Goal: Task Accomplishment & Management: Manage account settings

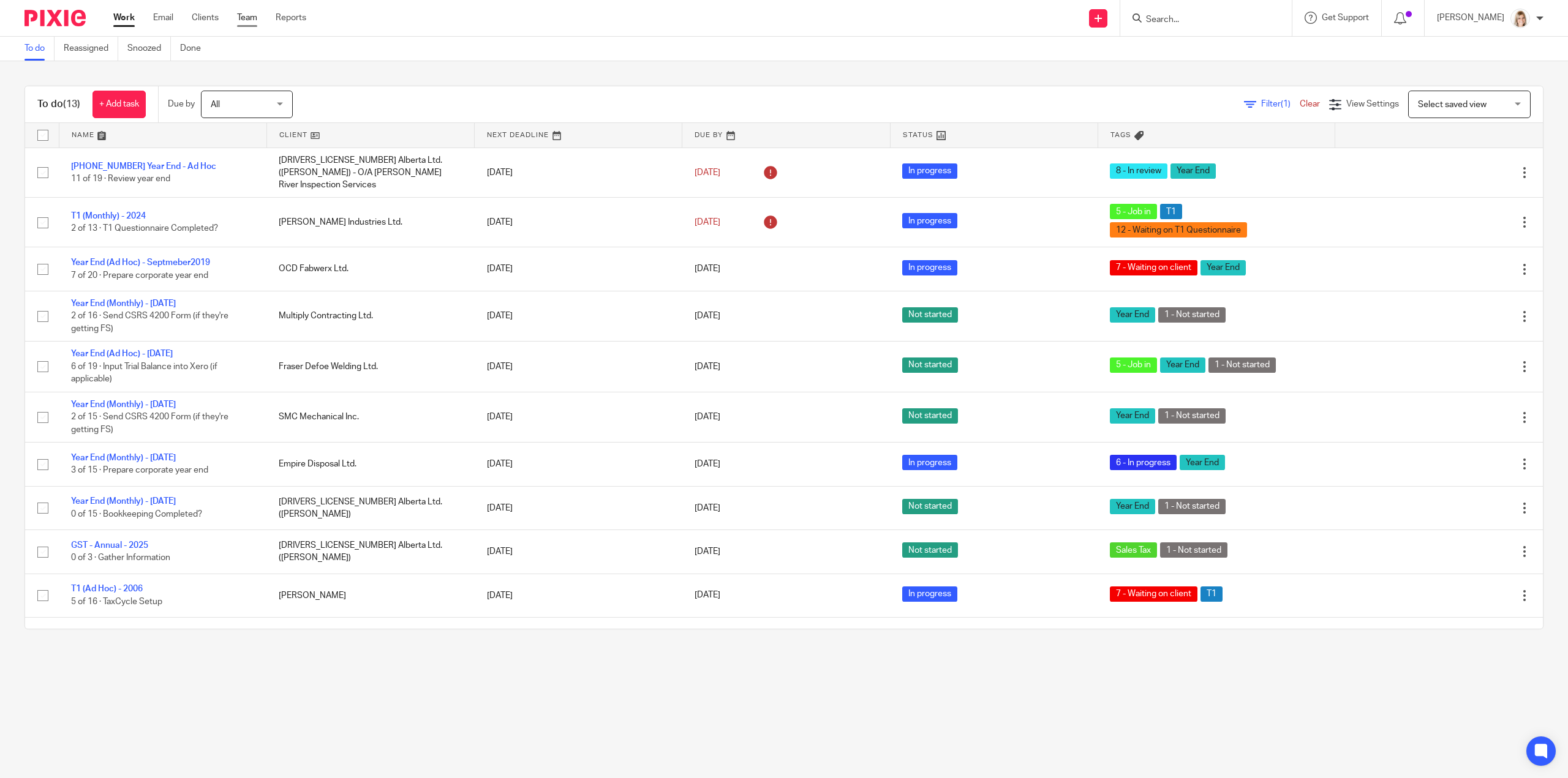
click at [256, 14] on link "Team" at bounding box center [247, 17] width 20 height 12
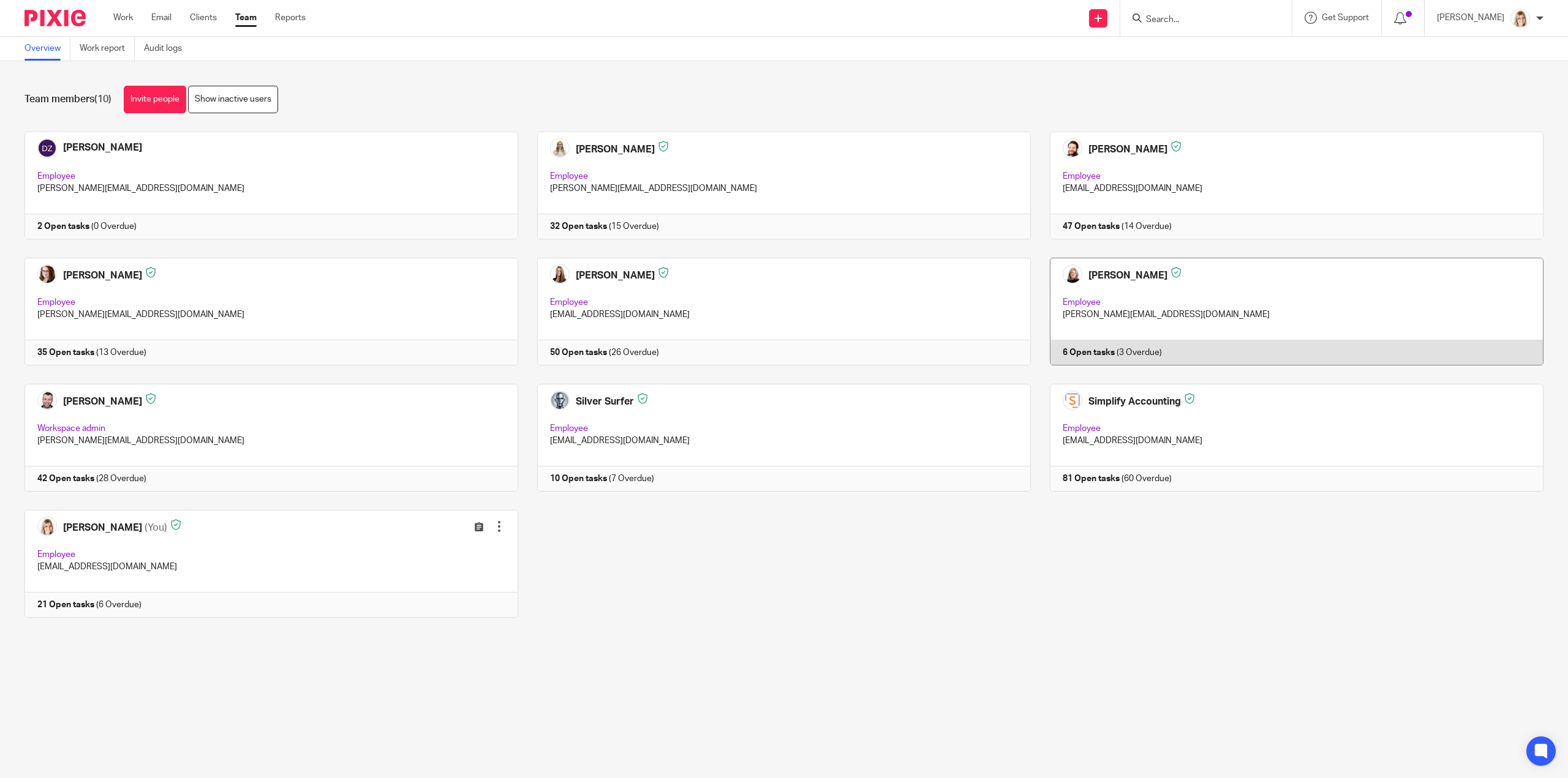
click at [1120, 297] on link at bounding box center [1287, 311] width 513 height 108
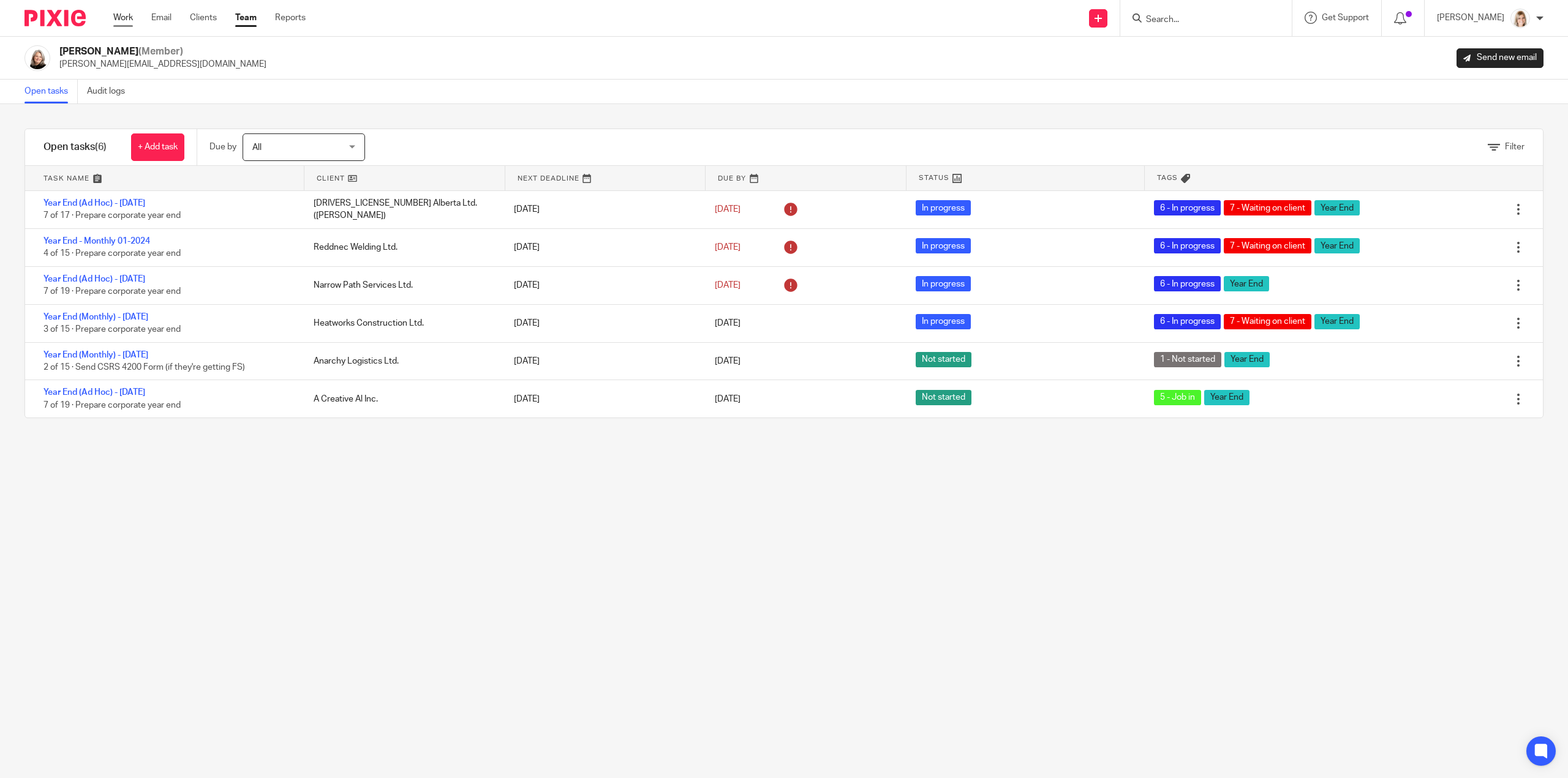
click at [125, 22] on link "Work" at bounding box center [123, 17] width 20 height 12
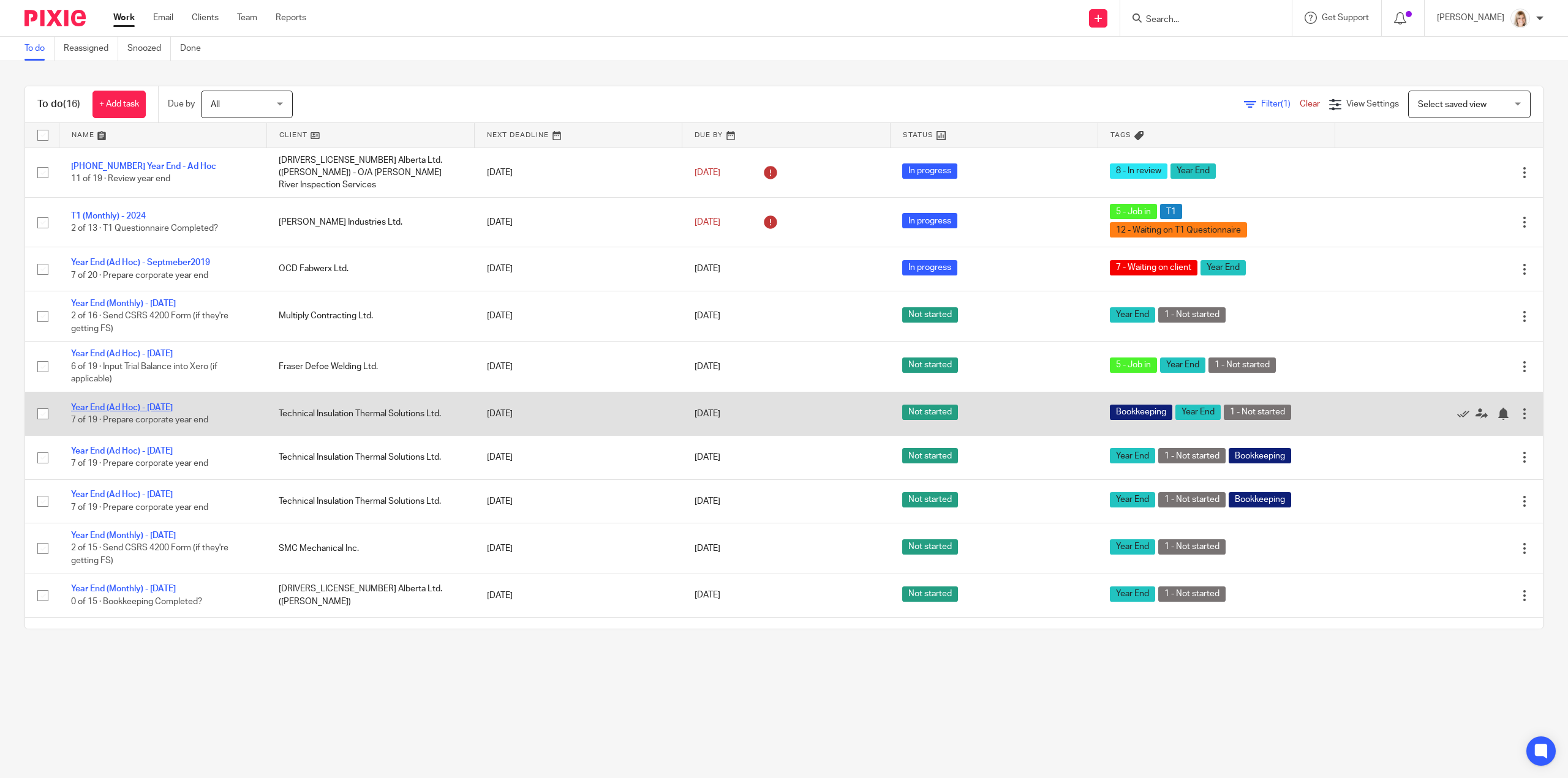
click at [164, 403] on link "Year End (Ad Hoc) - December 2022" at bounding box center [122, 407] width 102 height 8
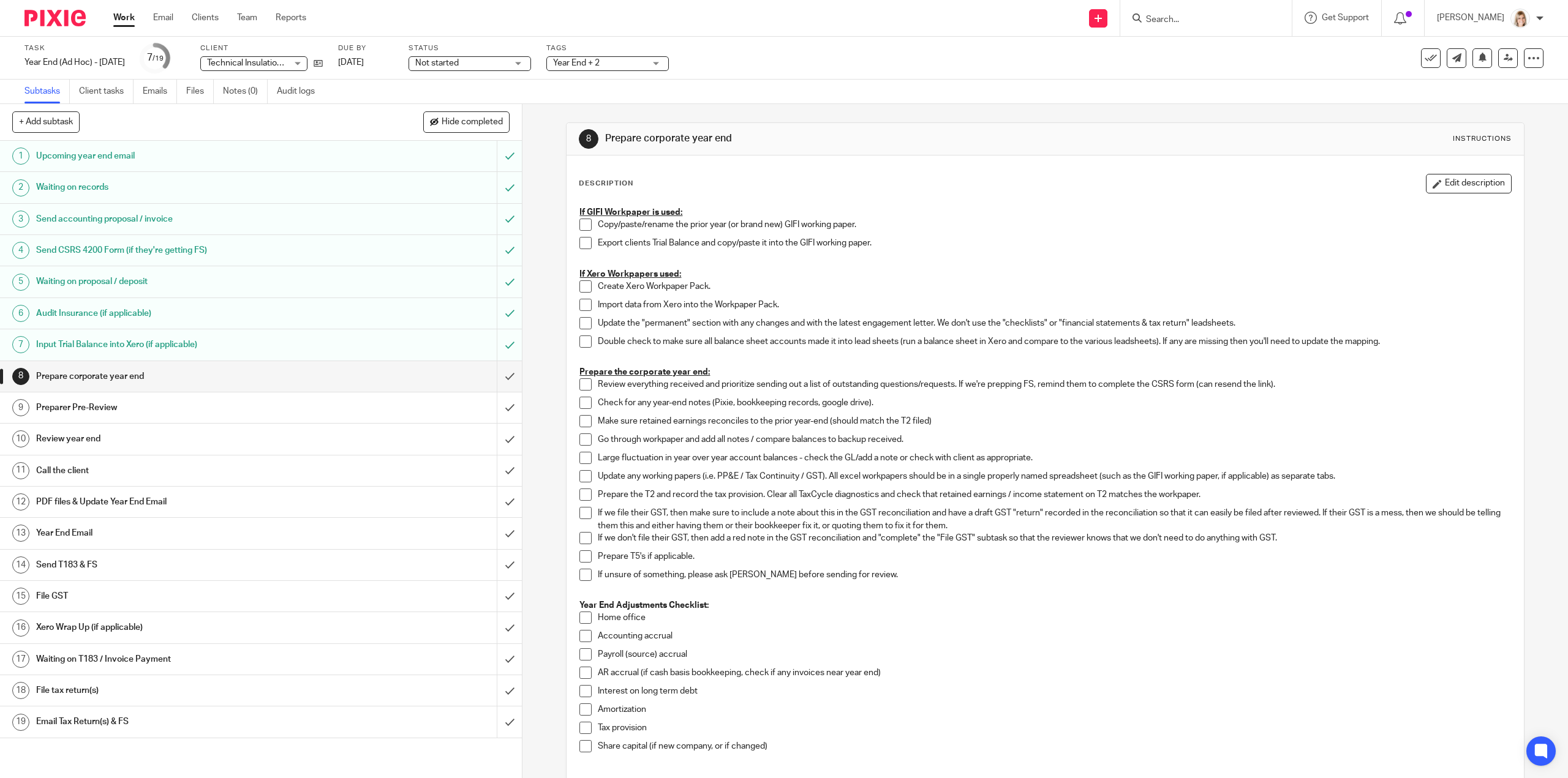
click at [668, 69] on div "Year End + 2" at bounding box center [608, 63] width 123 height 15
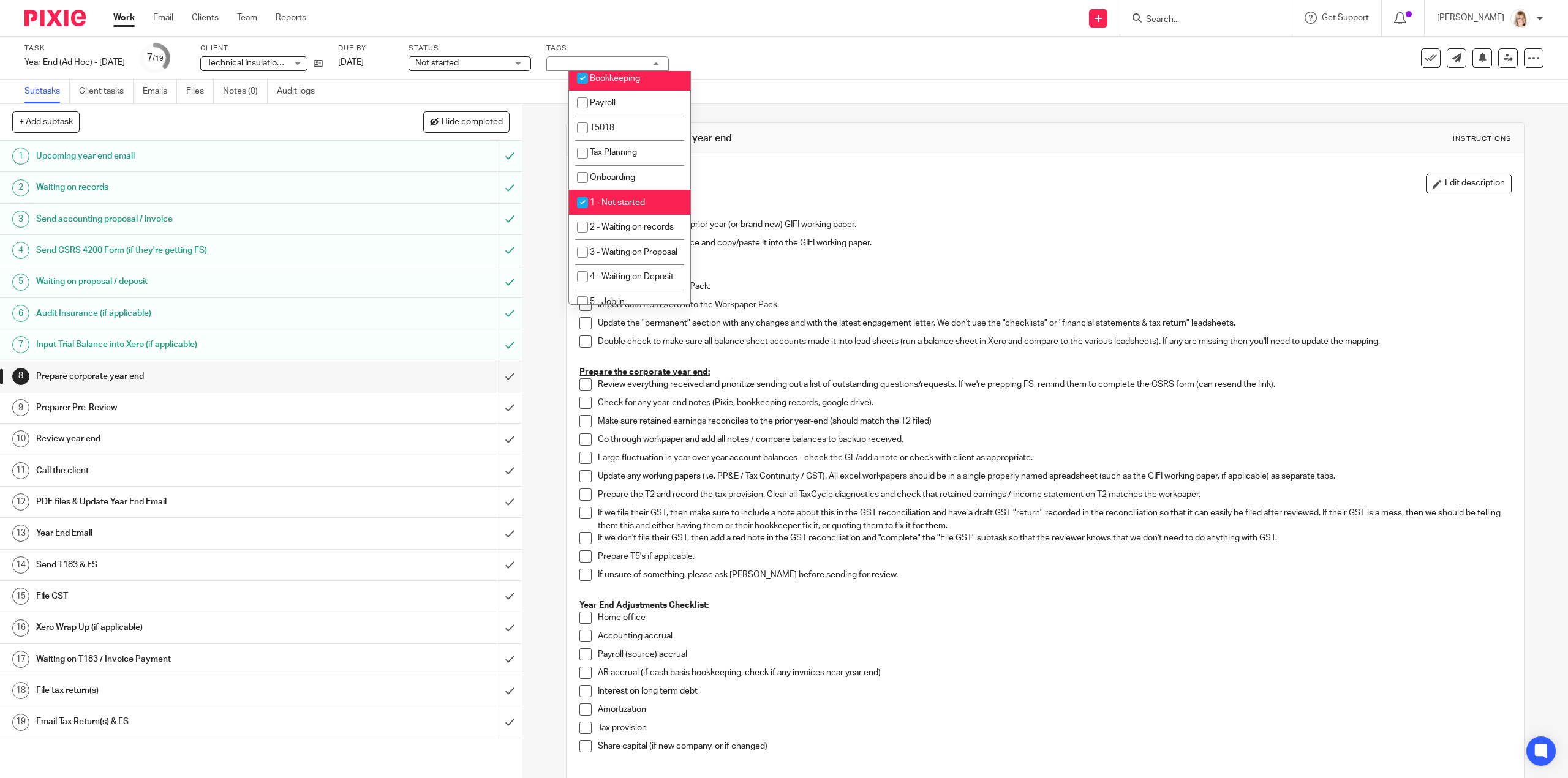
scroll to position [123, 0]
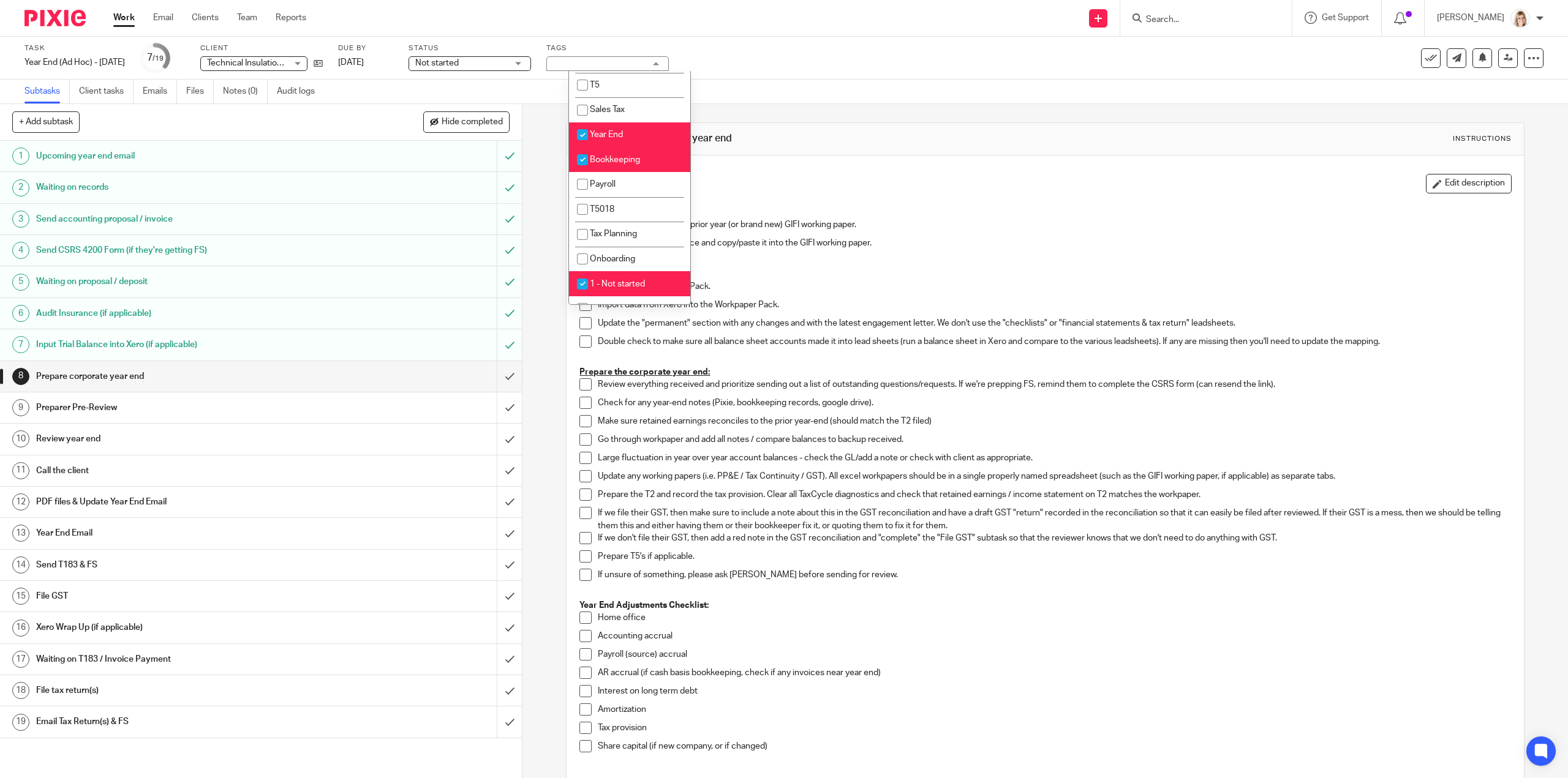
click at [579, 160] on input "checkbox" at bounding box center [583, 160] width 23 height 23
checkbox input "false"
click at [792, 72] on div "Task Year End (Ad Hoc) - December 2022 Save Year End (Ad Hoc) - December 2022 7…" at bounding box center [657, 58] width 1266 height 29
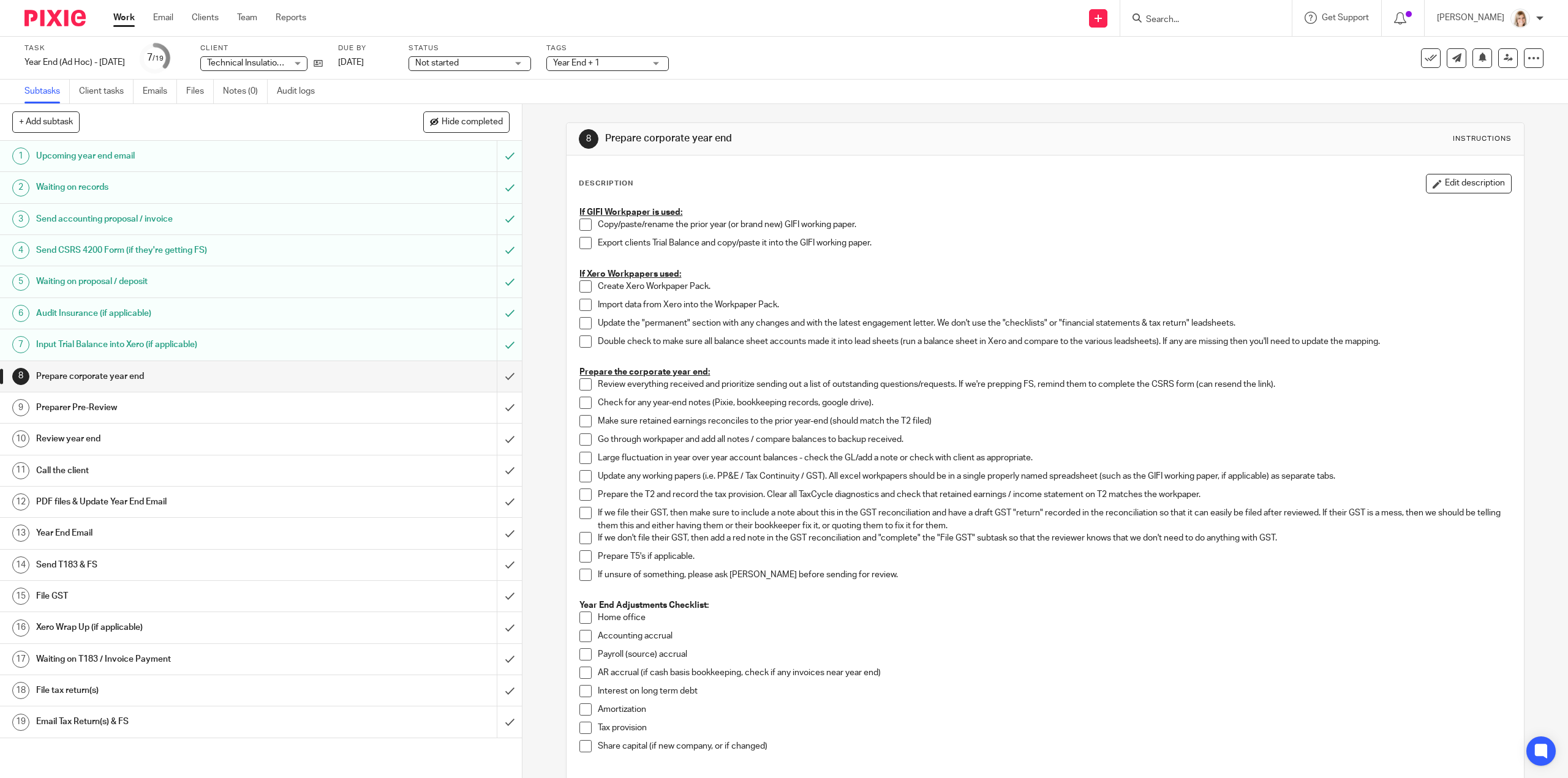
click at [693, 215] on p "If GIFI Workpaper is used:" at bounding box center [1045, 212] width 931 height 12
click at [691, 212] on p "If GIFI Workpaper is used:" at bounding box center [1045, 212] width 931 height 12
click at [666, 210] on u "If GIFI Workpaper is used:" at bounding box center [631, 212] width 103 height 8
click at [1427, 178] on button "Edit description" at bounding box center [1469, 183] width 86 height 20
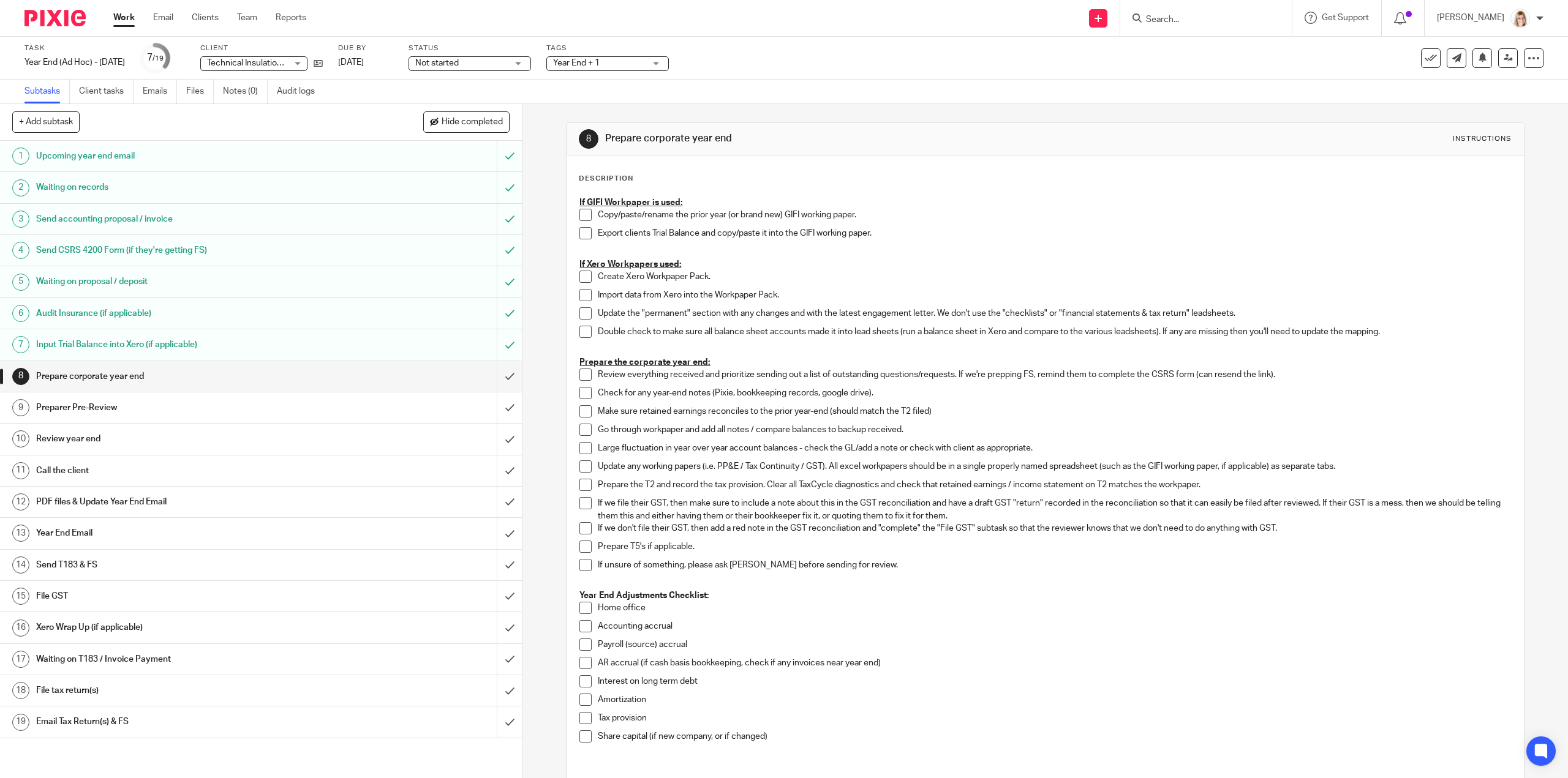
click at [574, 200] on div "If GIFI Workpaper is used: Copy/paste/rename the prior year (or brand new) GIFI…" at bounding box center [1045, 650] width 943 height 919
click at [682, 199] on p "If GIFI Workpaper is used:" at bounding box center [1045, 202] width 931 height 12
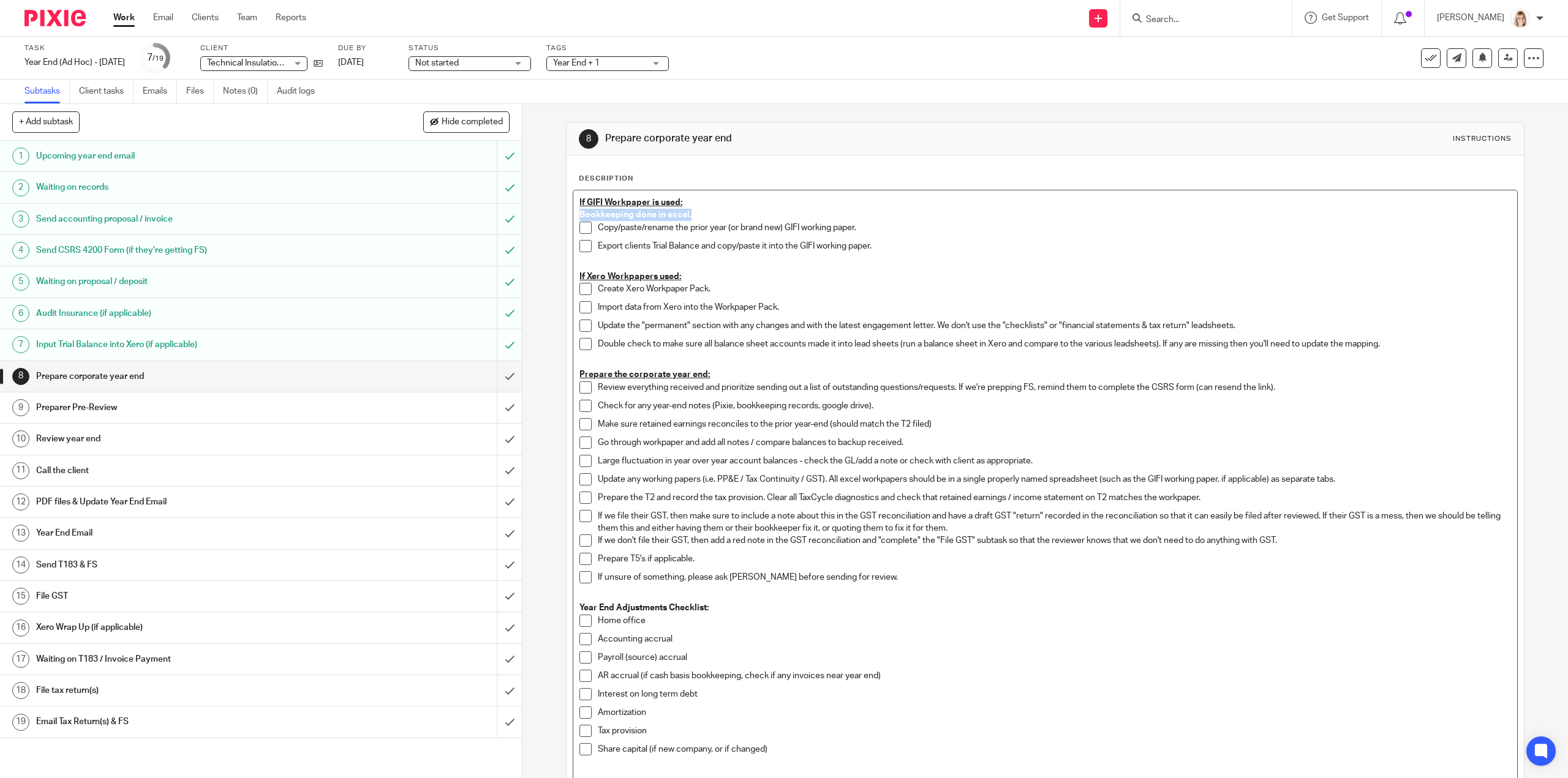
drag, startPoint x: 695, startPoint y: 214, endPoint x: 621, endPoint y: 258, distance: 86.1
click at [574, 219] on div "If GIFI Workpaper is used: Bookkeeping done in excel. Copy/paste/rename the pri…" at bounding box center [1045, 656] width 943 height 931
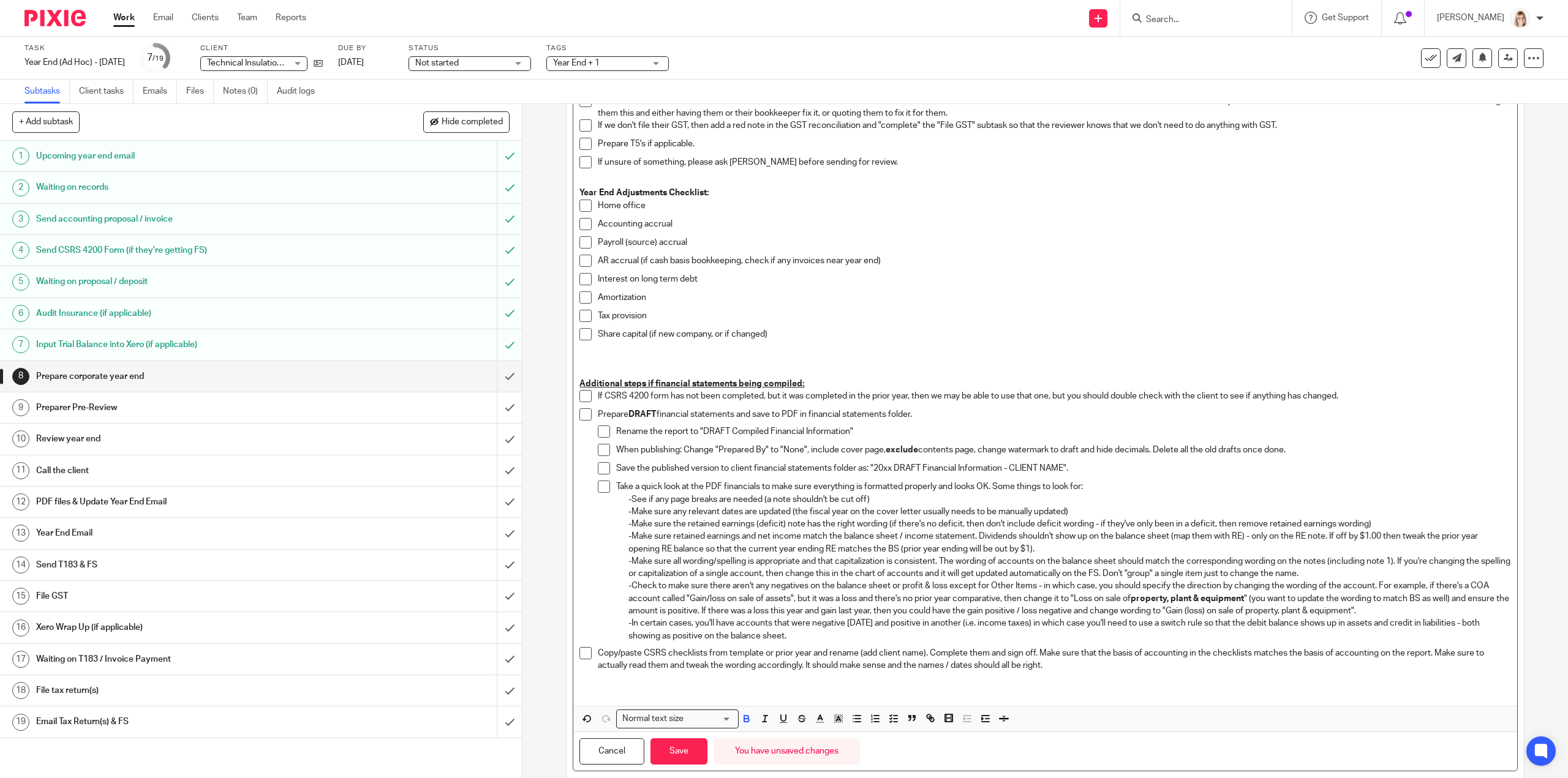
scroll to position [443, 0]
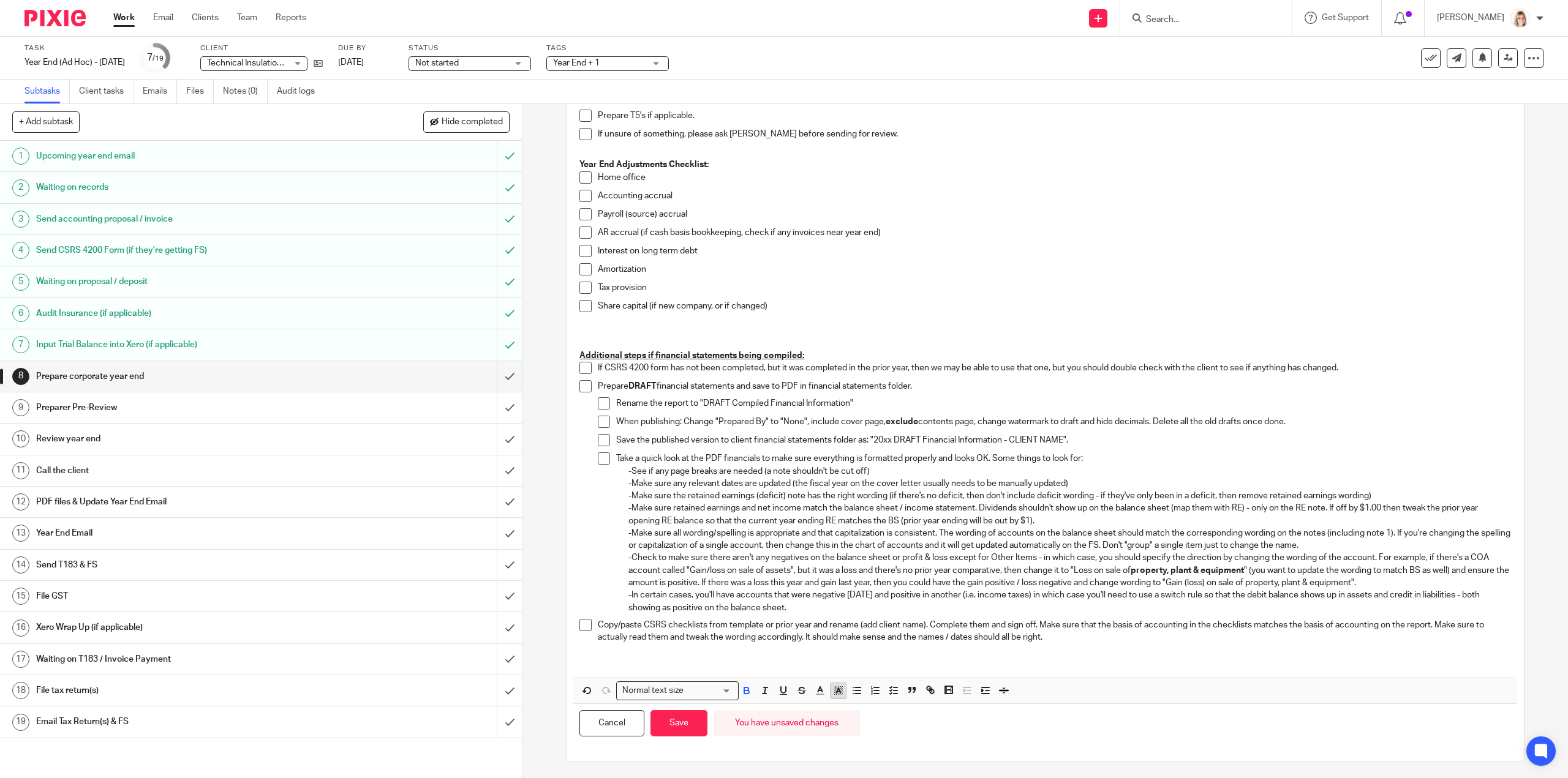
click at [836, 689] on polyline "button" at bounding box center [838, 691] width 4 height 5
click at [847, 706] on li "color:#FCDC00" at bounding box center [848, 707] width 9 height 9
click at [686, 727] on button "Save" at bounding box center [678, 723] width 57 height 26
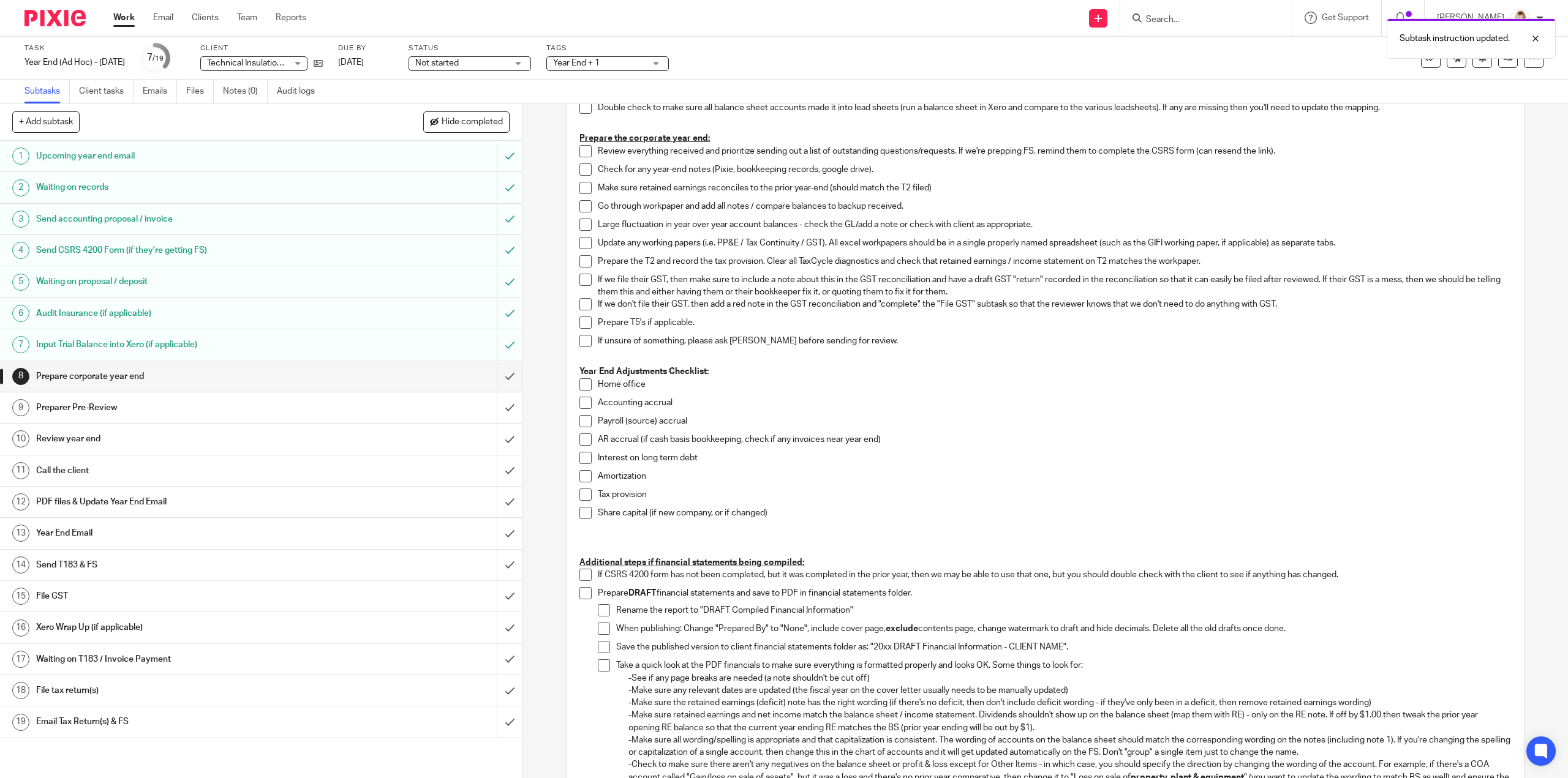
scroll to position [0, 0]
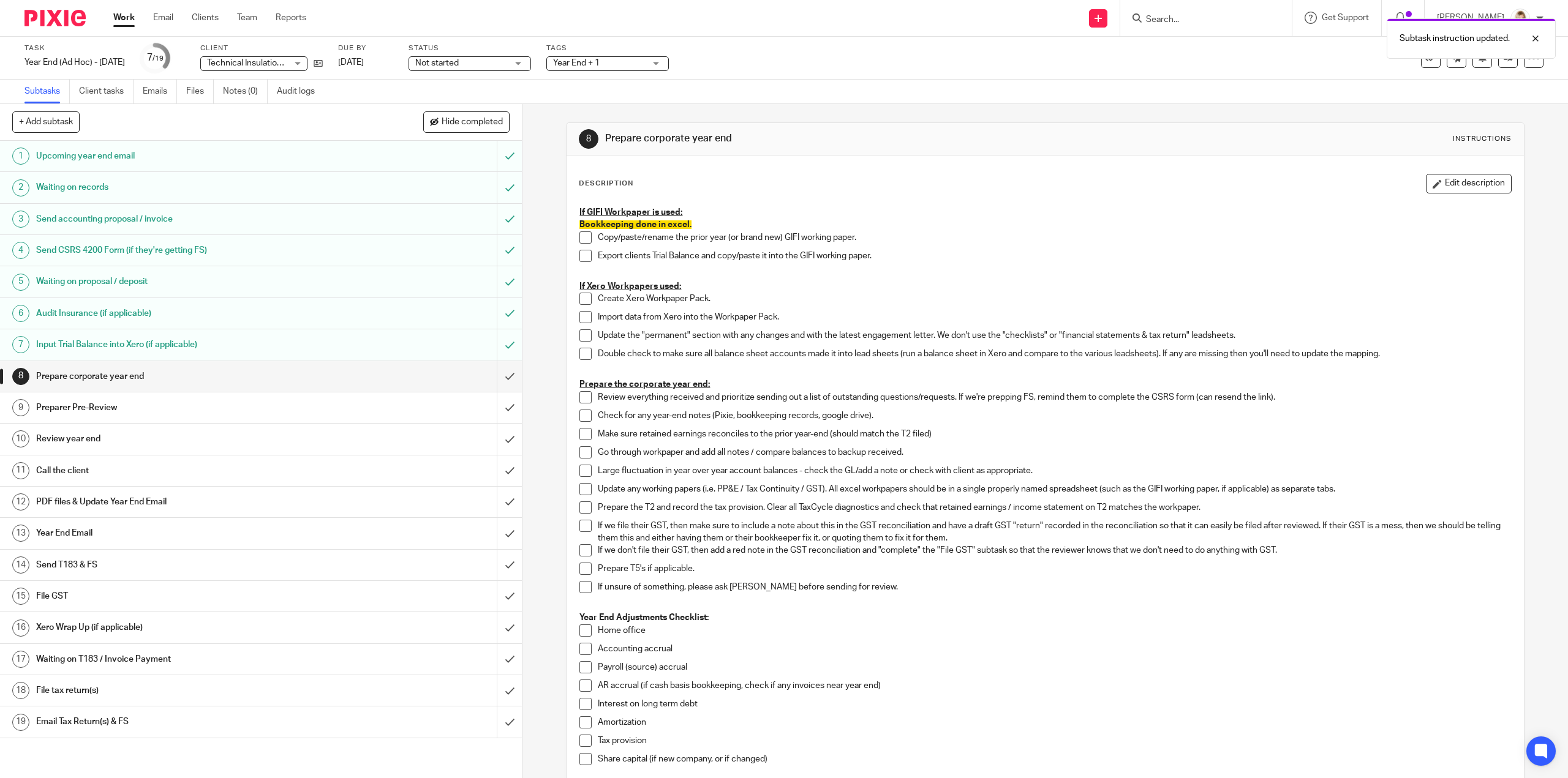
click at [959, 238] on p "Copy/paste/rename the prior year (or brand new) GIFI working paper." at bounding box center [1054, 237] width 913 height 12
click at [1498, 63] on link at bounding box center [1508, 58] width 20 height 20
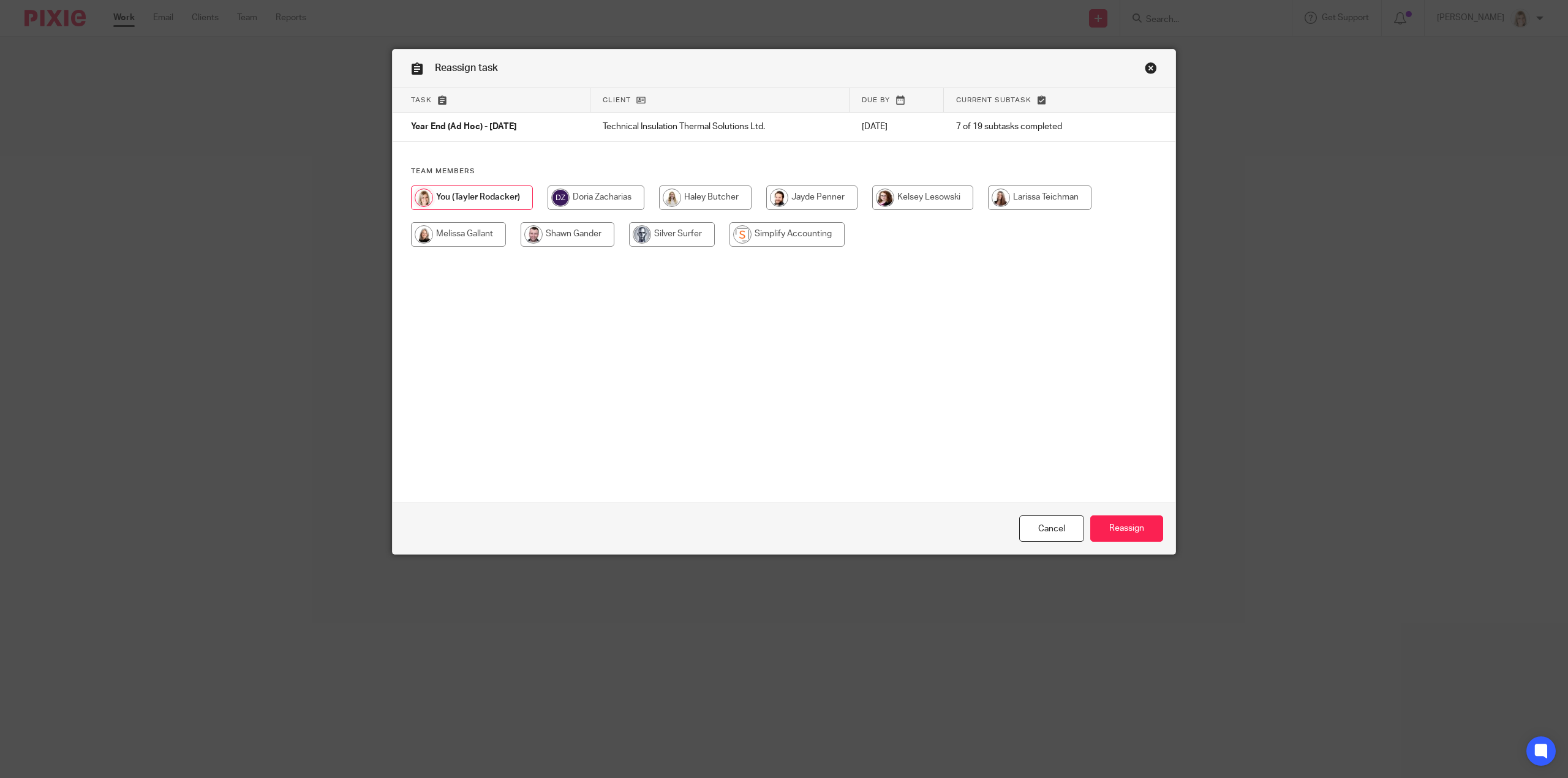
click at [441, 235] on input "radio" at bounding box center [459, 235] width 95 height 24
radio input "true"
click at [1128, 530] on input "Reassign" at bounding box center [1127, 529] width 73 height 26
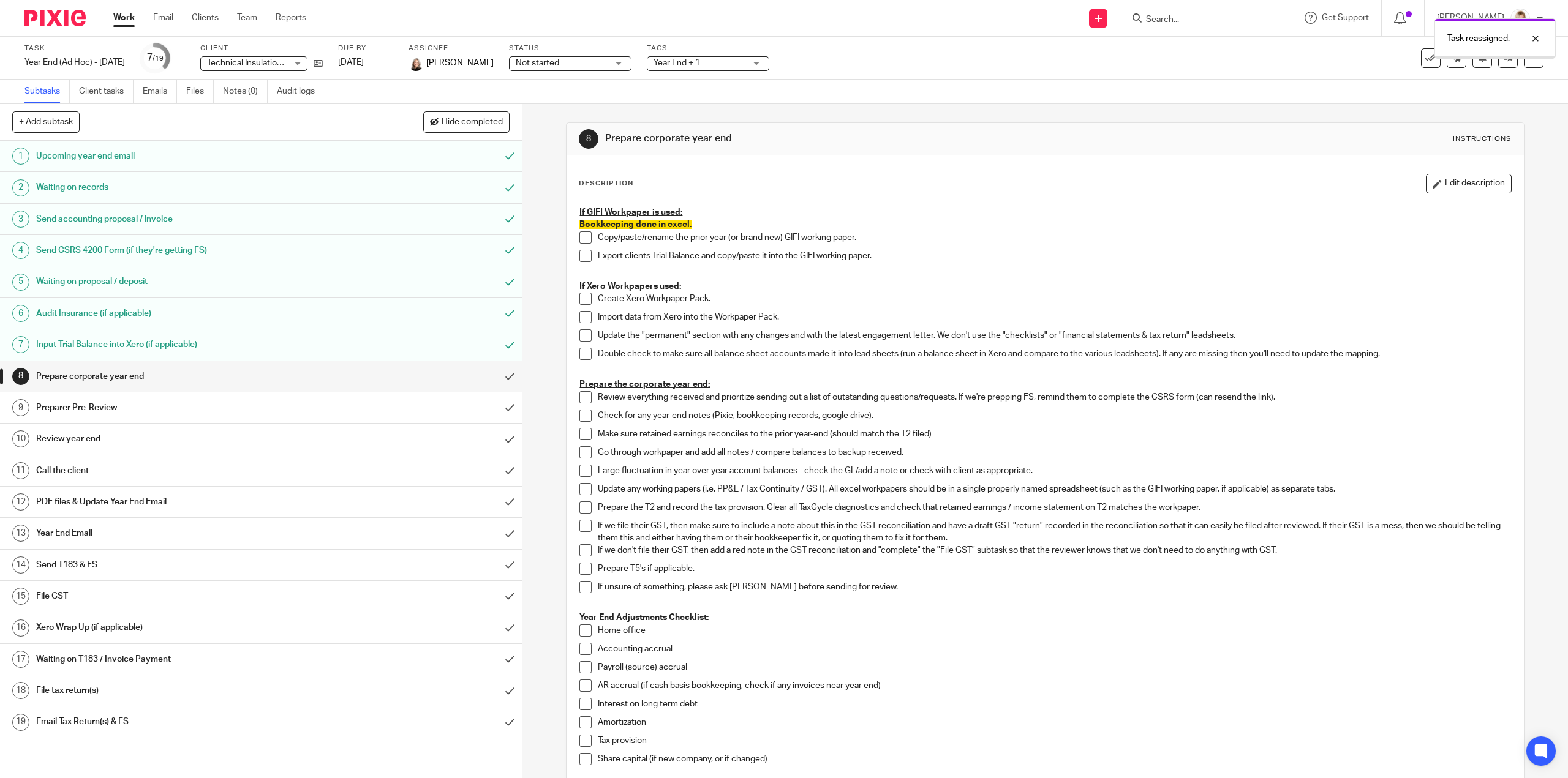
click at [129, 17] on link "Work" at bounding box center [124, 17] width 22 height 12
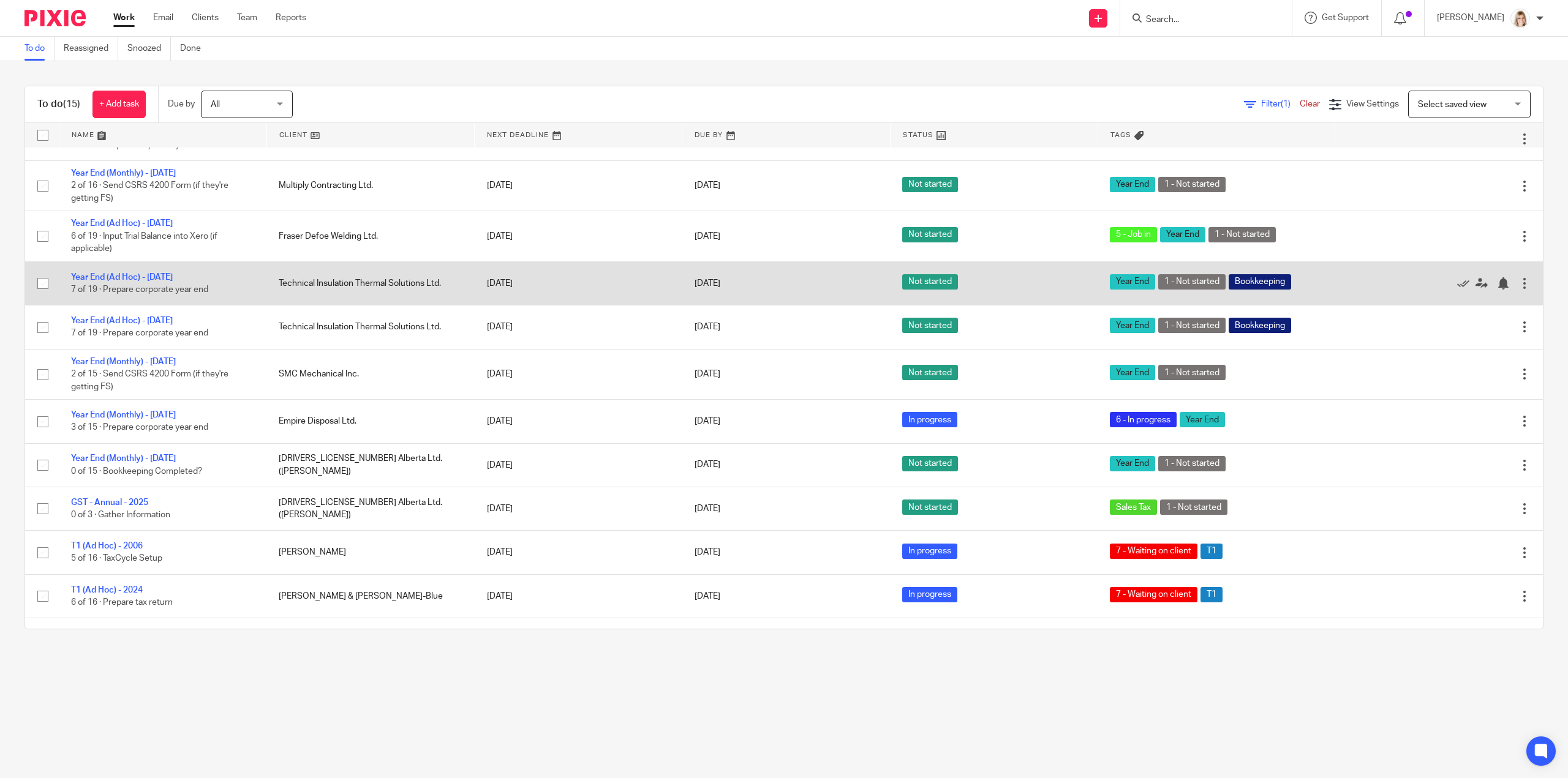
scroll to position [61, 0]
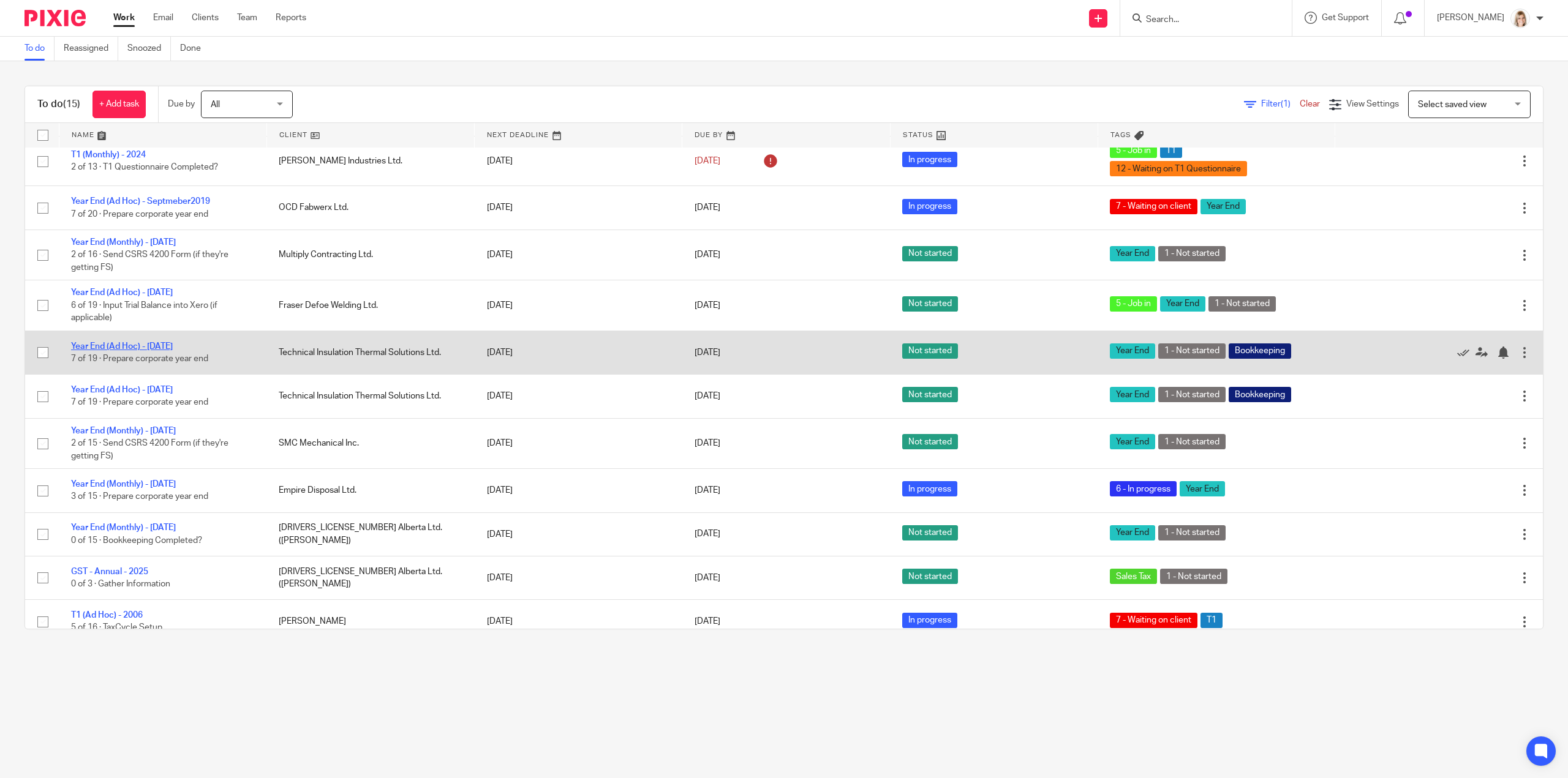
click at [138, 342] on link "Year End (Ad Hoc) - [DATE]" at bounding box center [122, 346] width 102 height 8
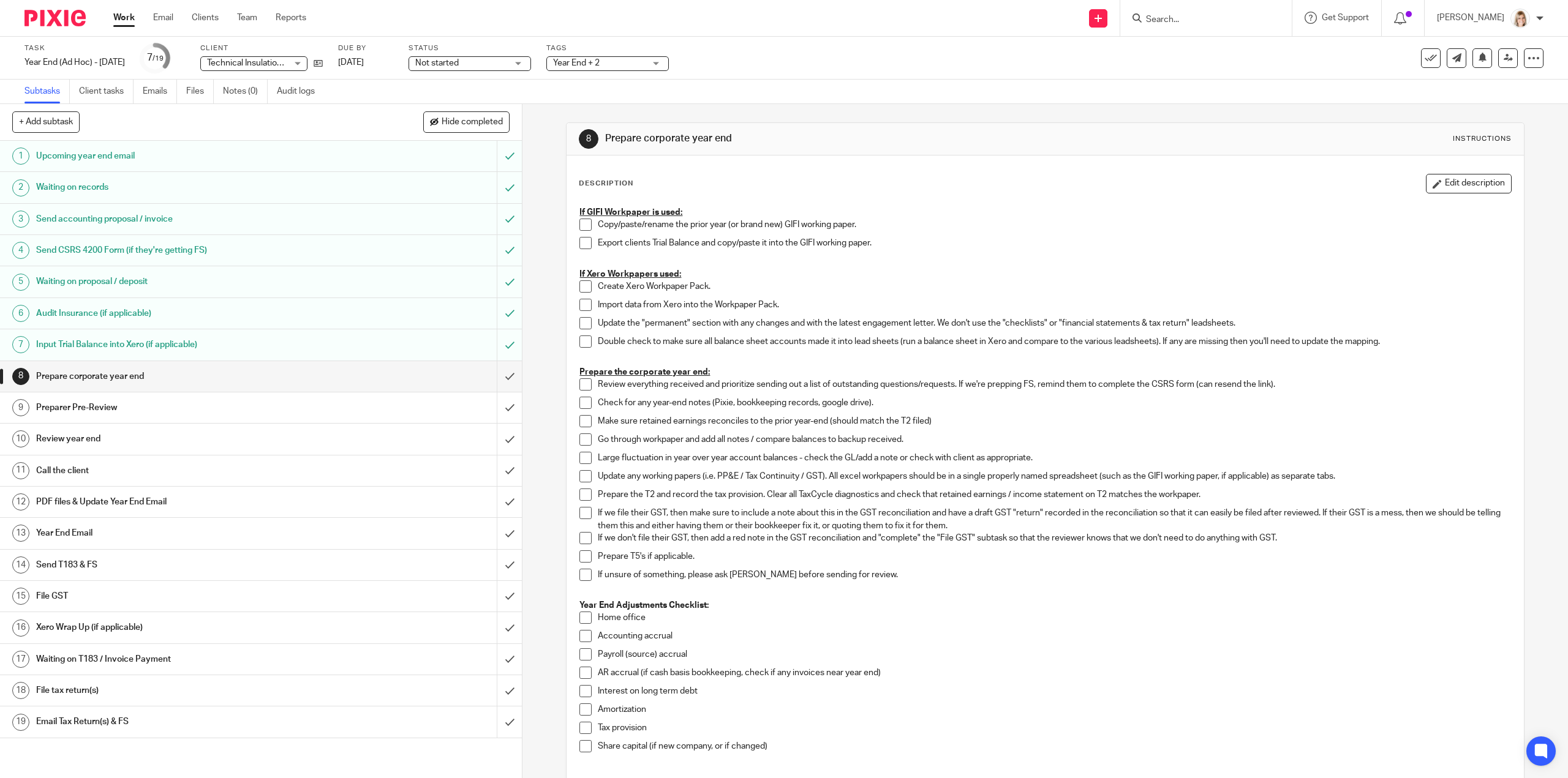
click at [669, 62] on div "Year End + 2" at bounding box center [608, 63] width 123 height 15
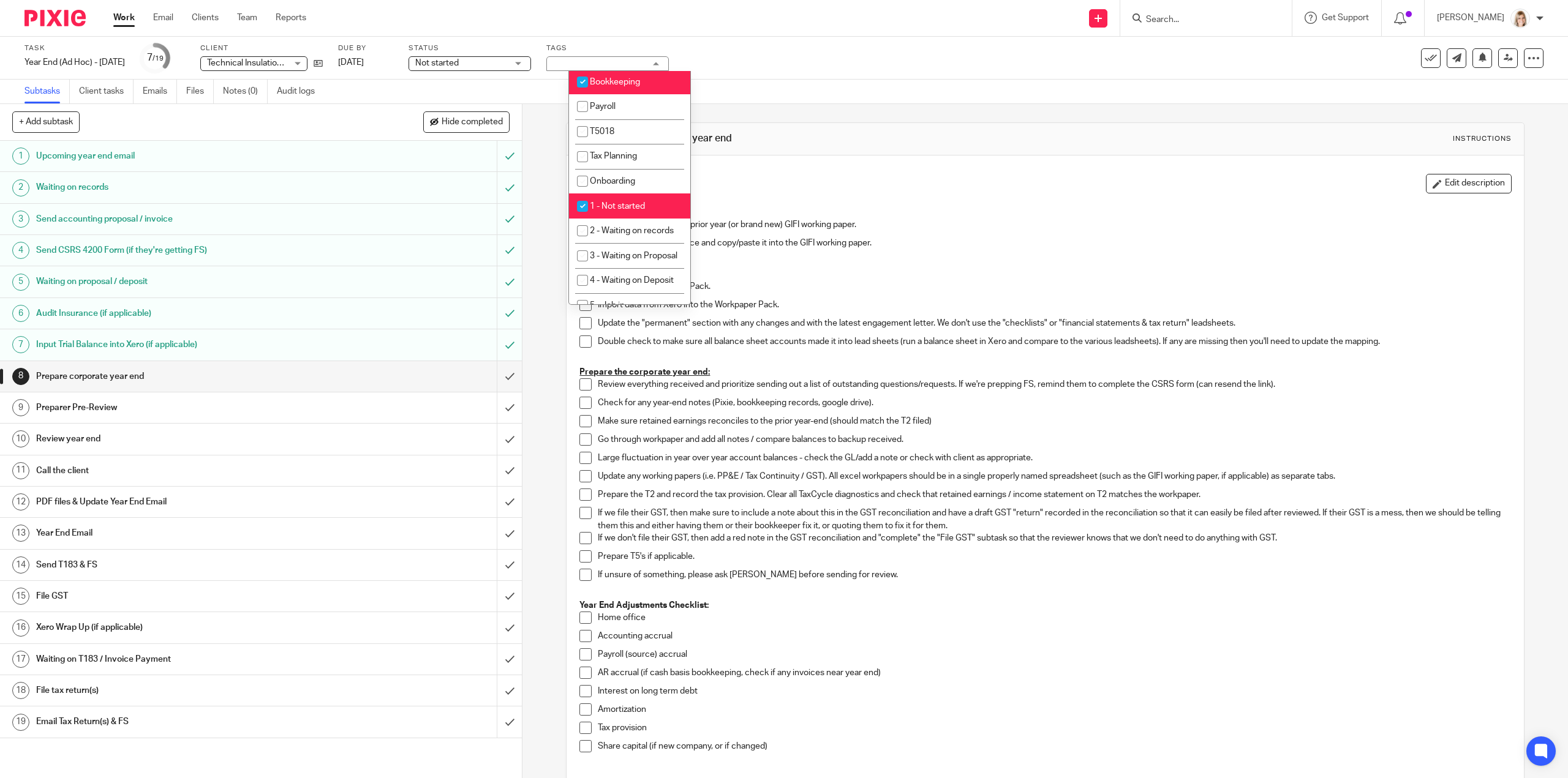
scroll to position [123, 0]
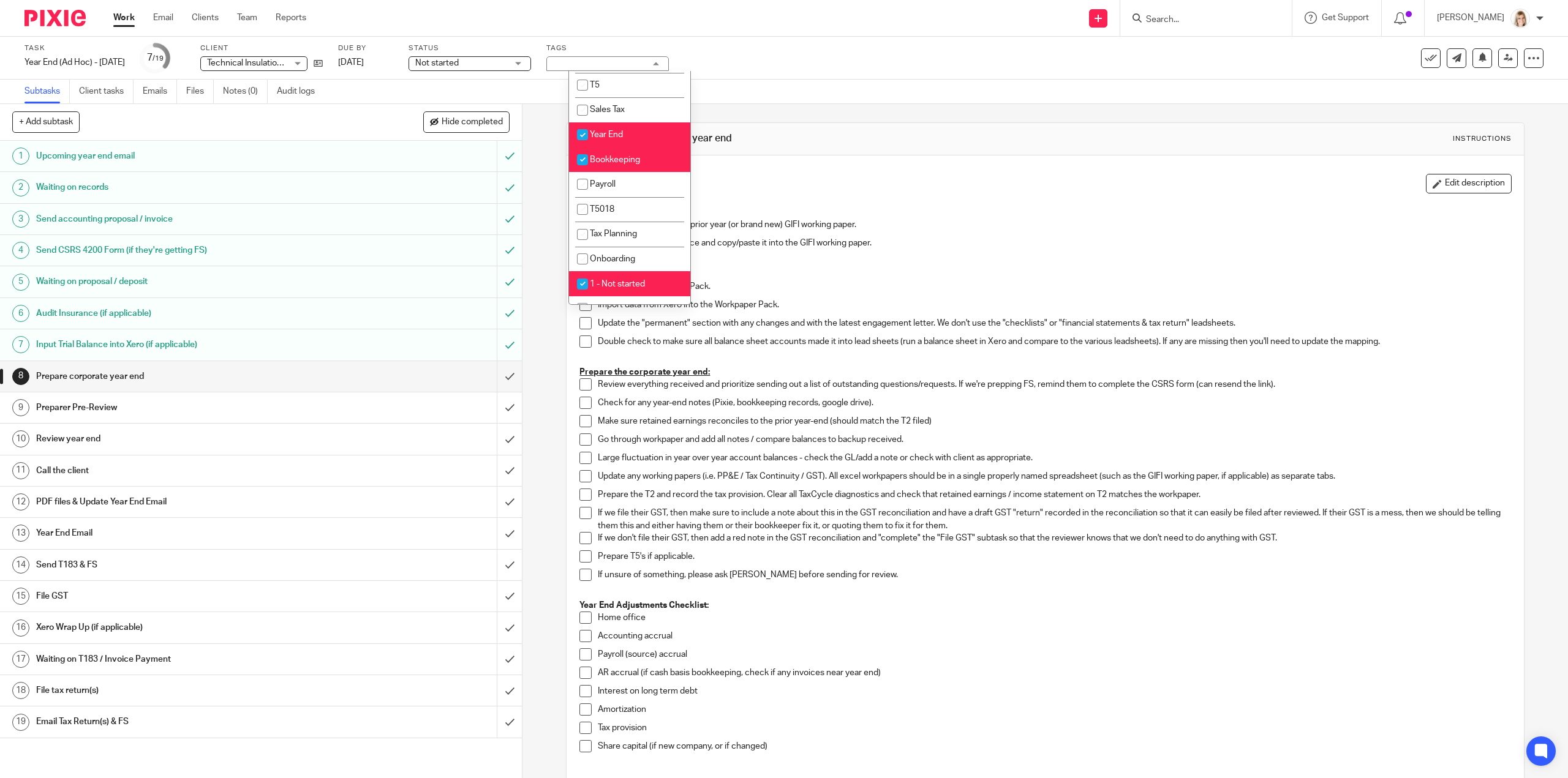
click at [581, 159] on input "checkbox" at bounding box center [583, 160] width 23 height 23
checkbox input "false"
drag, startPoint x: 883, startPoint y: 48, endPoint x: 927, endPoint y: 58, distance: 45.1
click at [884, 47] on div "Task Year End (Ad Hoc) - December 2023 Save Year End (Ad Hoc) - December 2023 7…" at bounding box center [657, 58] width 1266 height 29
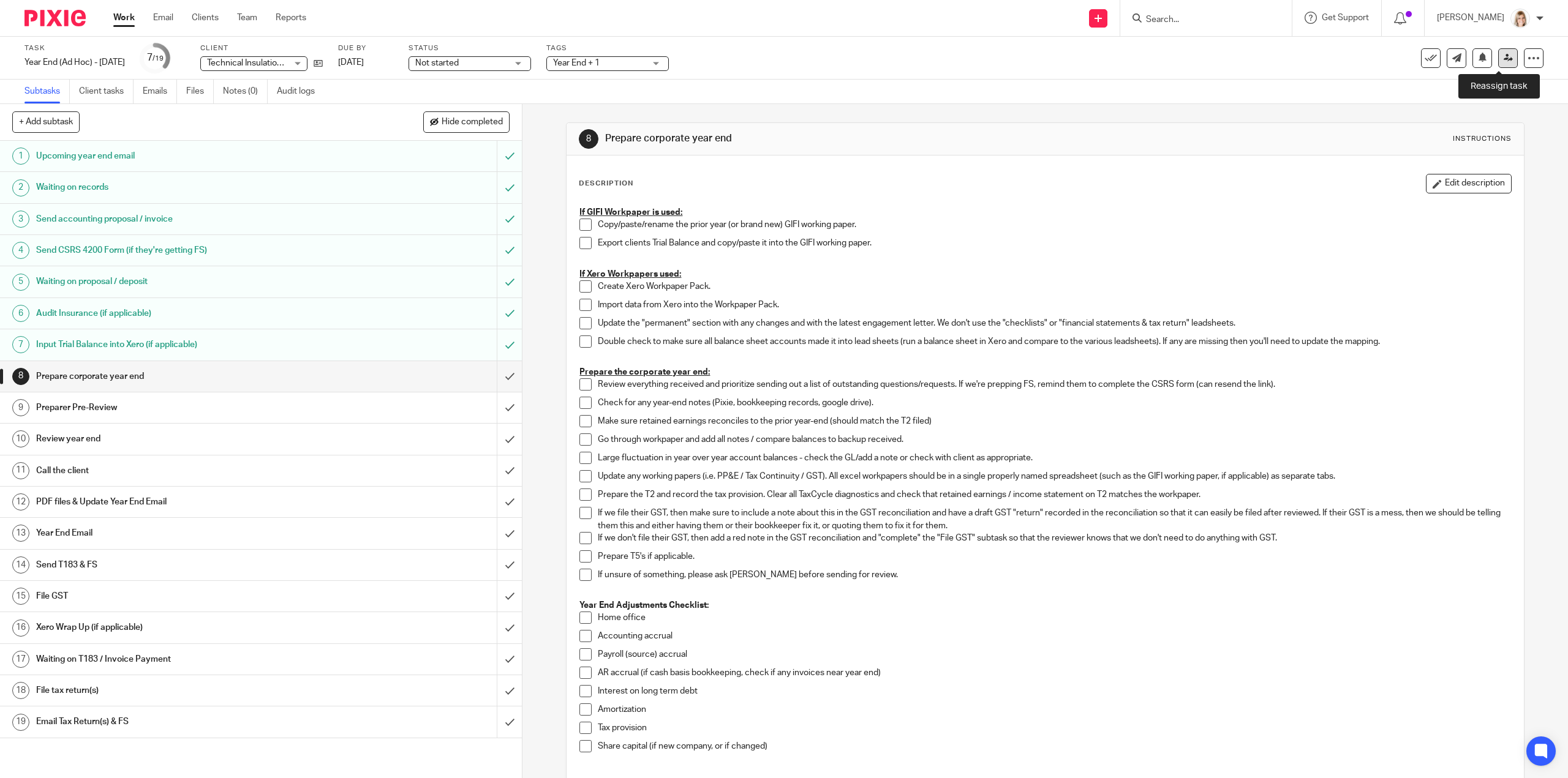
click at [1503, 63] on link at bounding box center [1508, 58] width 20 height 20
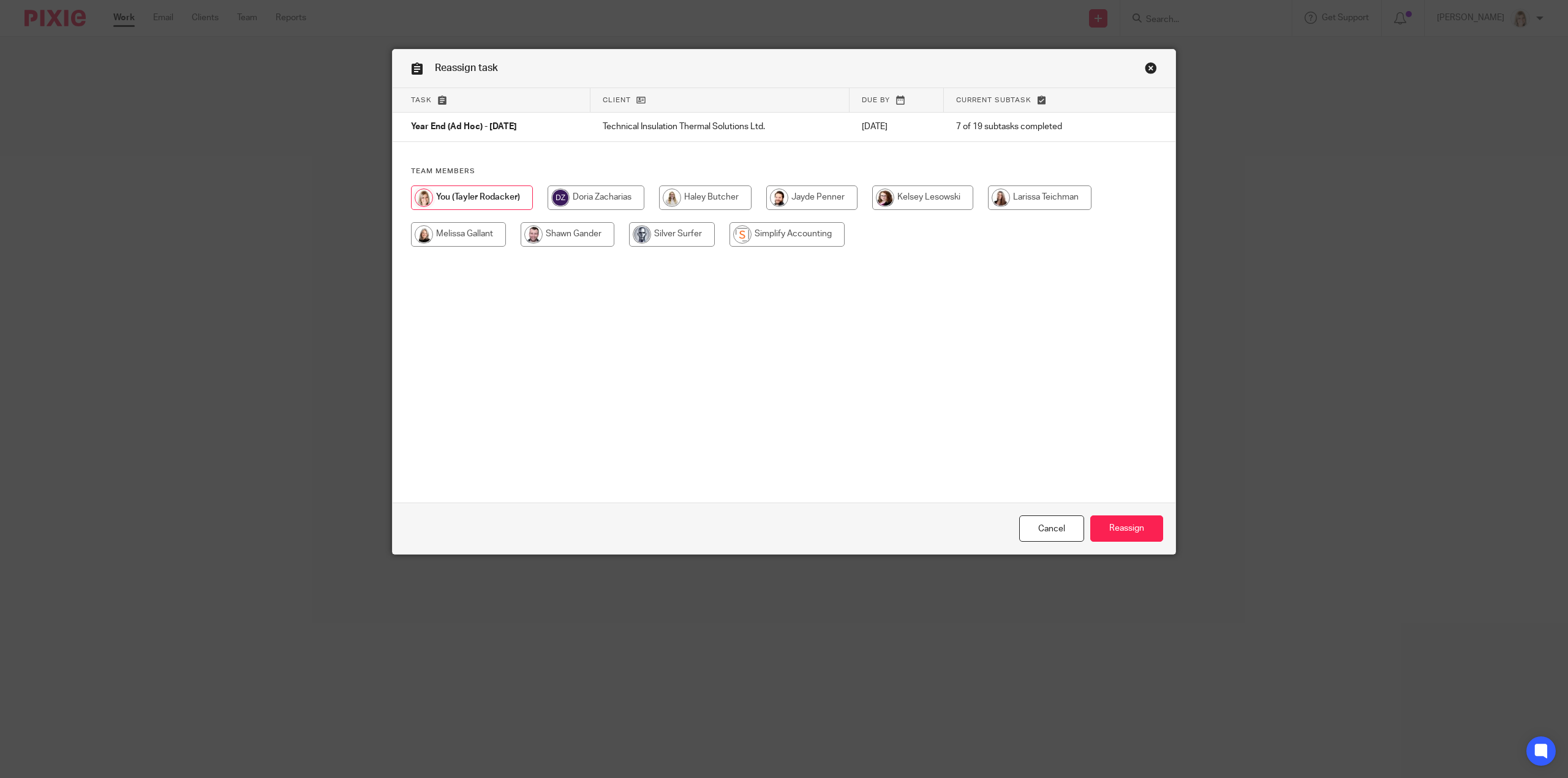
click at [412, 237] on input "radio" at bounding box center [459, 235] width 95 height 24
radio input "true"
click at [1124, 520] on input "Reassign" at bounding box center [1127, 529] width 73 height 26
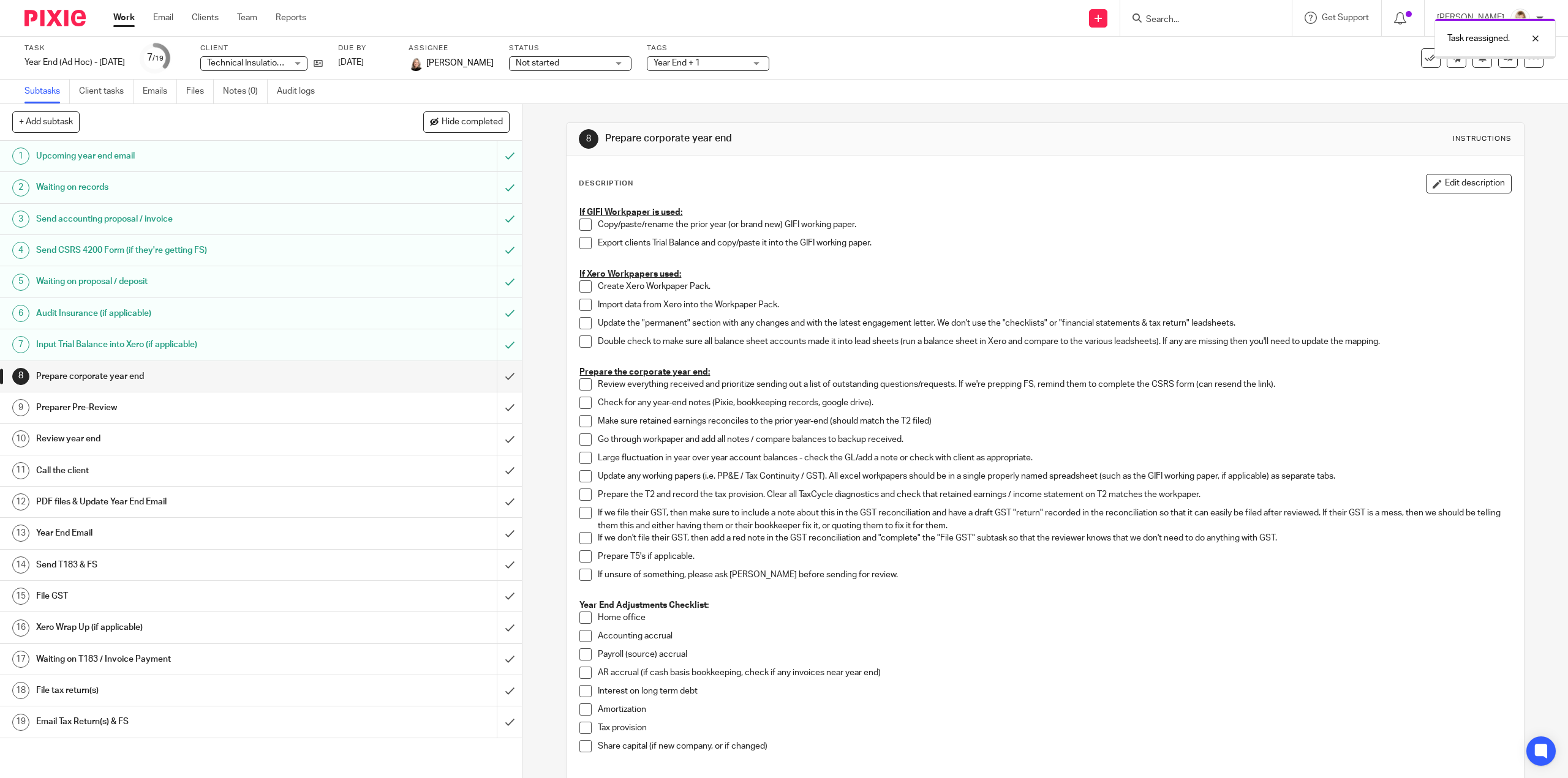
click at [132, 22] on link "Work" at bounding box center [124, 17] width 22 height 12
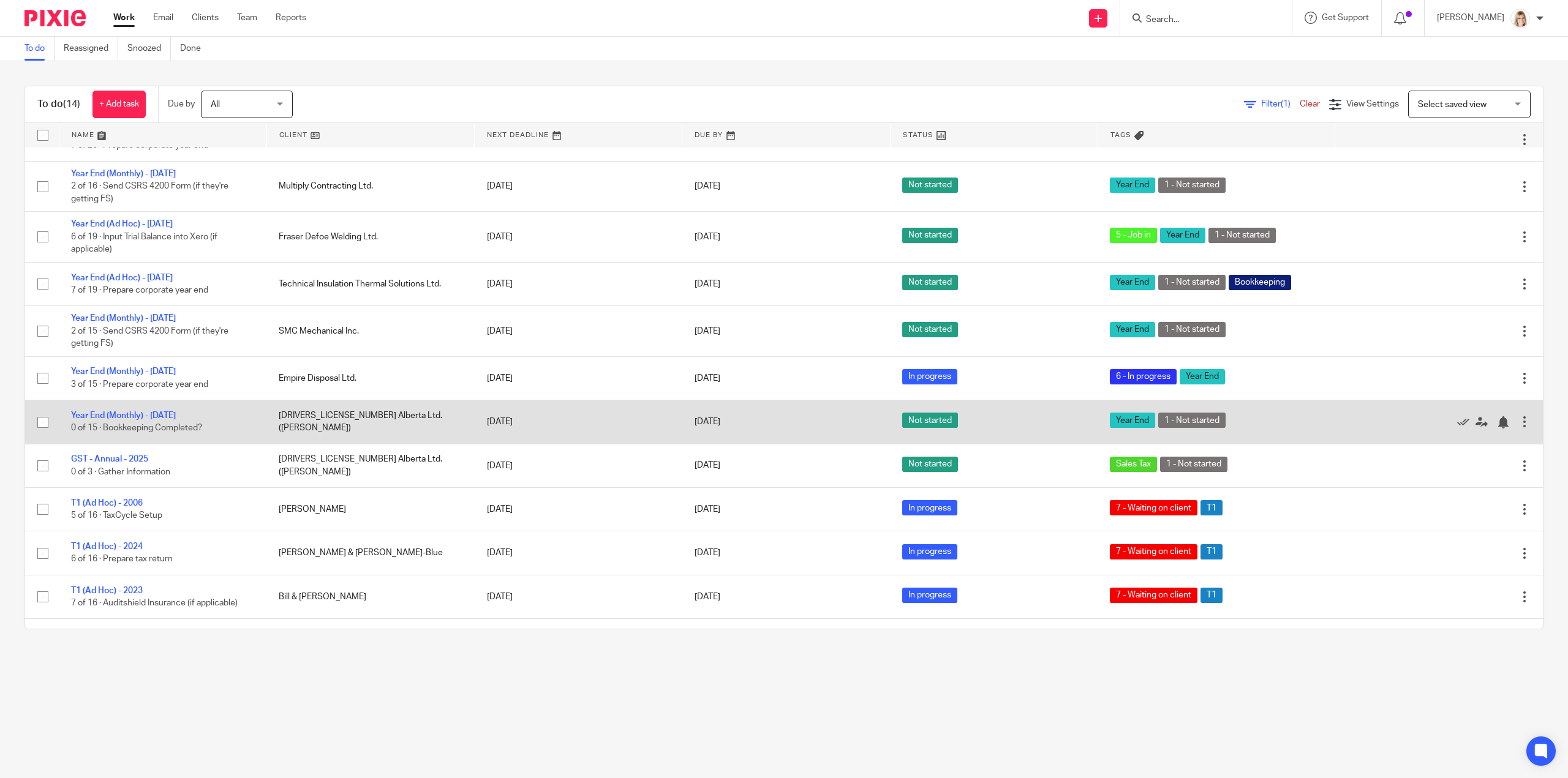
scroll to position [93, 0]
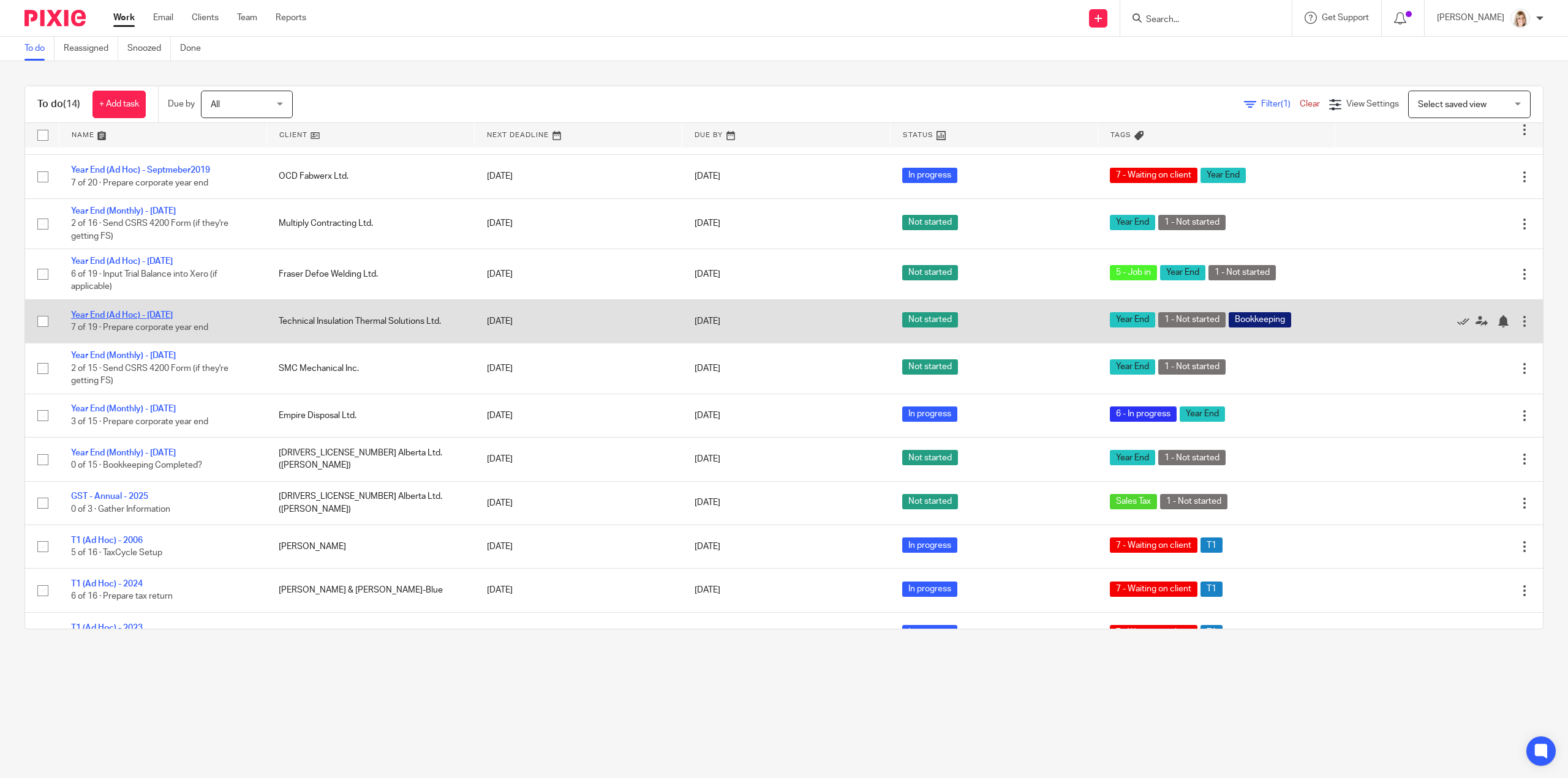
click at [159, 311] on link "Year End (Ad Hoc) - [DATE]" at bounding box center [122, 315] width 102 height 8
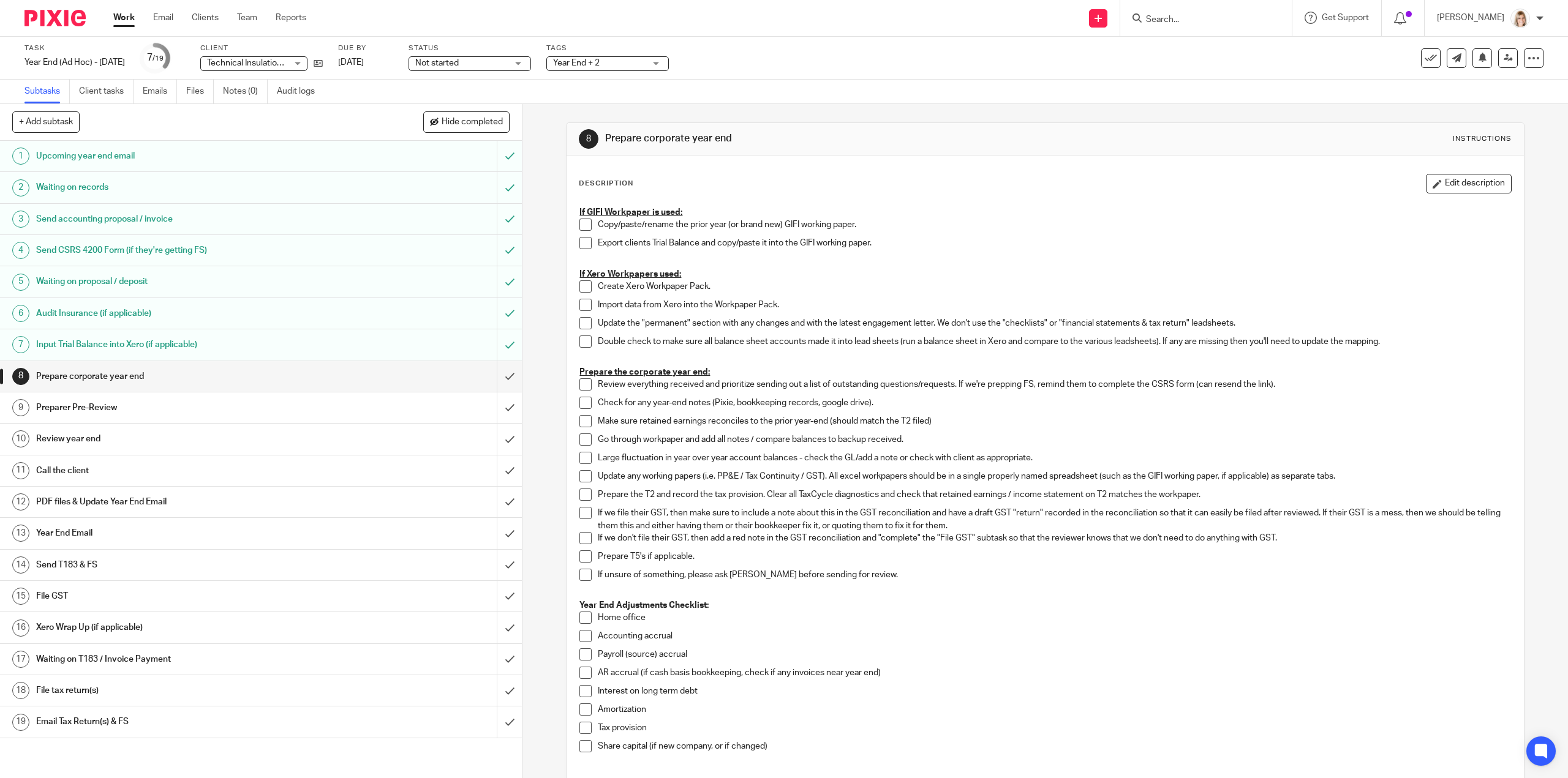
click at [645, 68] on span "Year End + 2" at bounding box center [599, 63] width 92 height 13
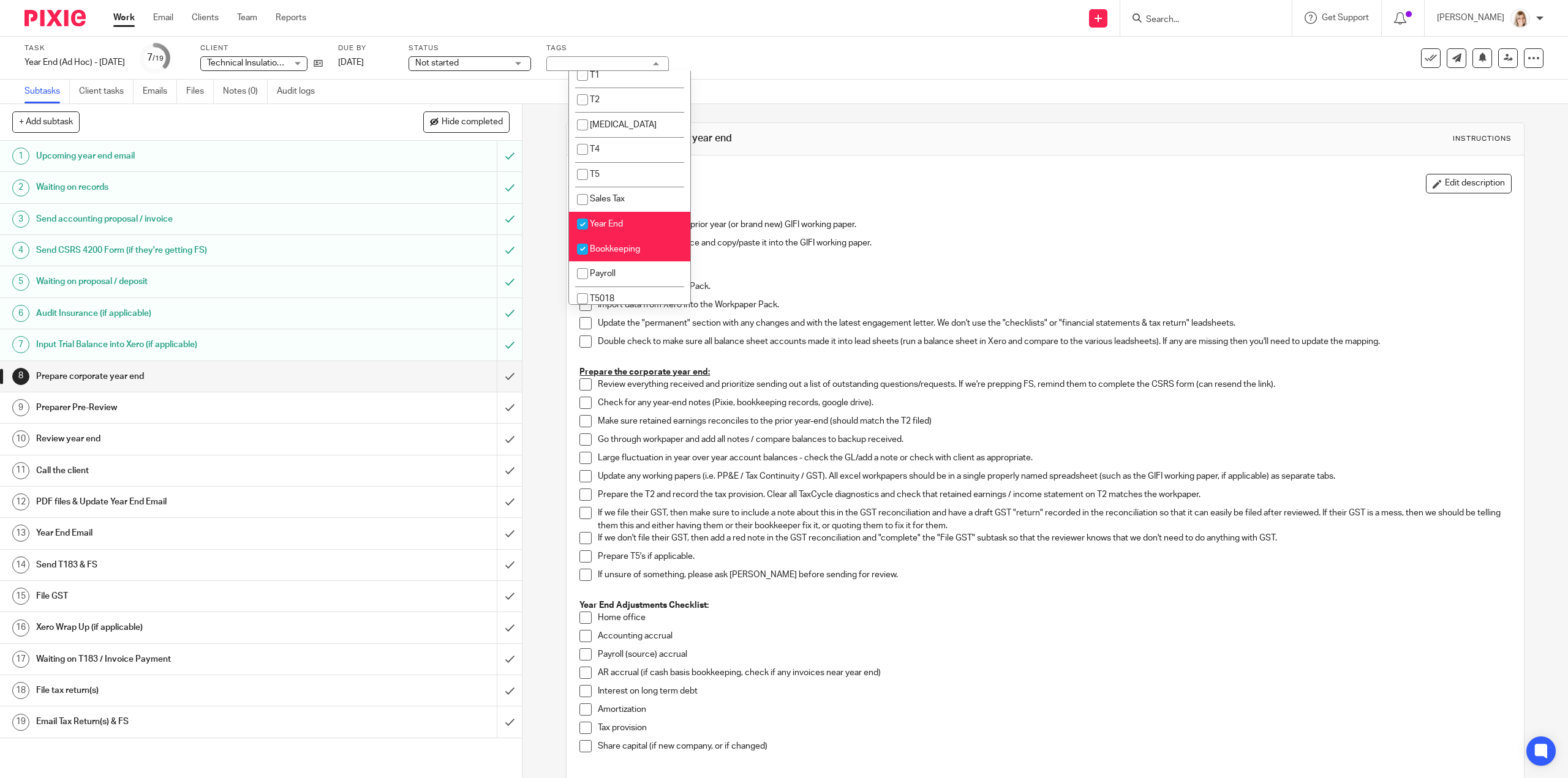
scroll to position [61, 0]
click at [581, 221] on input "checkbox" at bounding box center [583, 221] width 23 height 23
checkbox input "false"
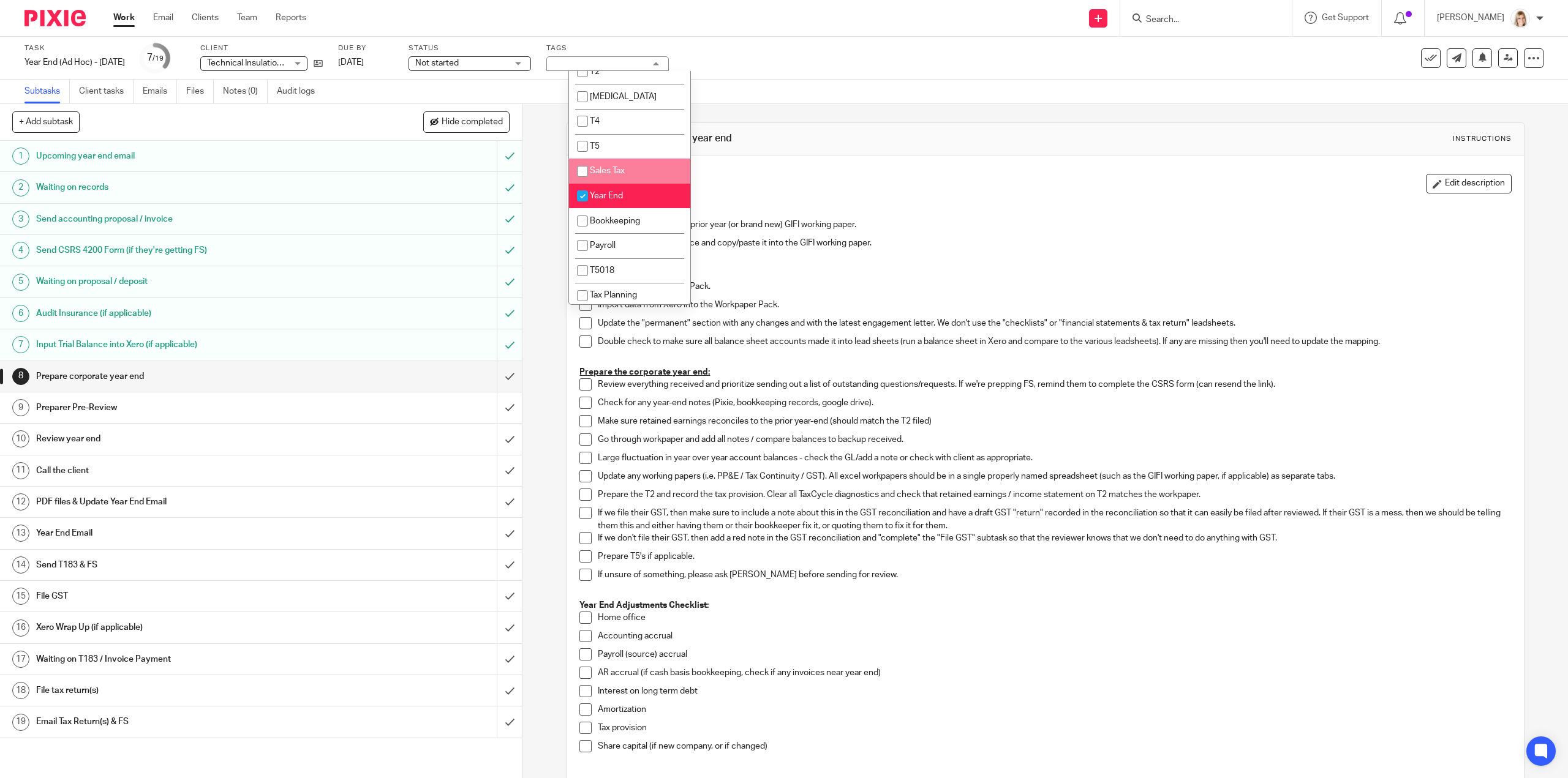
click at [823, 53] on div "Task Year End (Ad Hoc) - December 2024 Save Year End (Ad Hoc) - December 2024 7…" at bounding box center [657, 58] width 1266 height 29
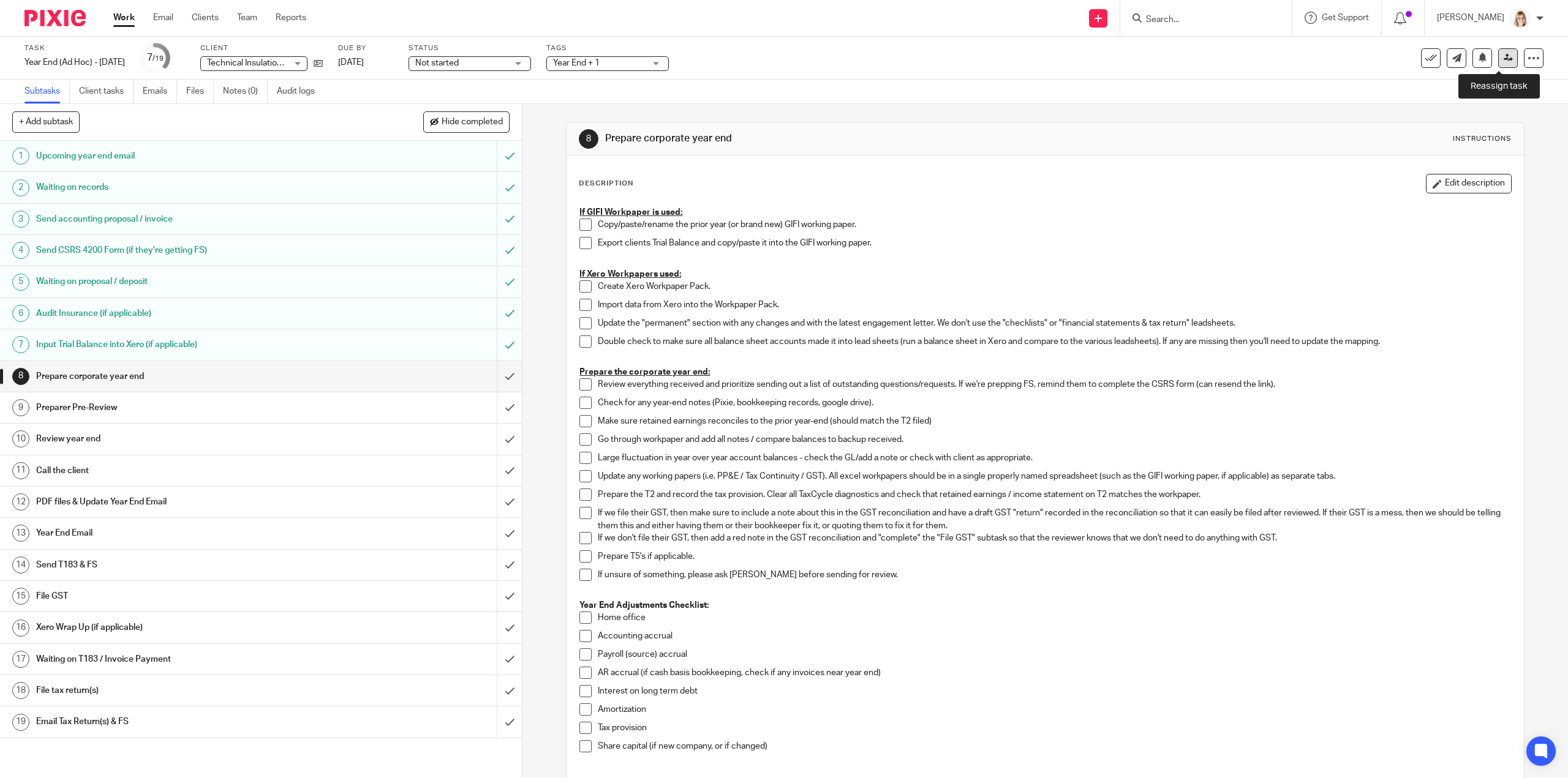
click at [1498, 63] on link at bounding box center [1508, 58] width 20 height 20
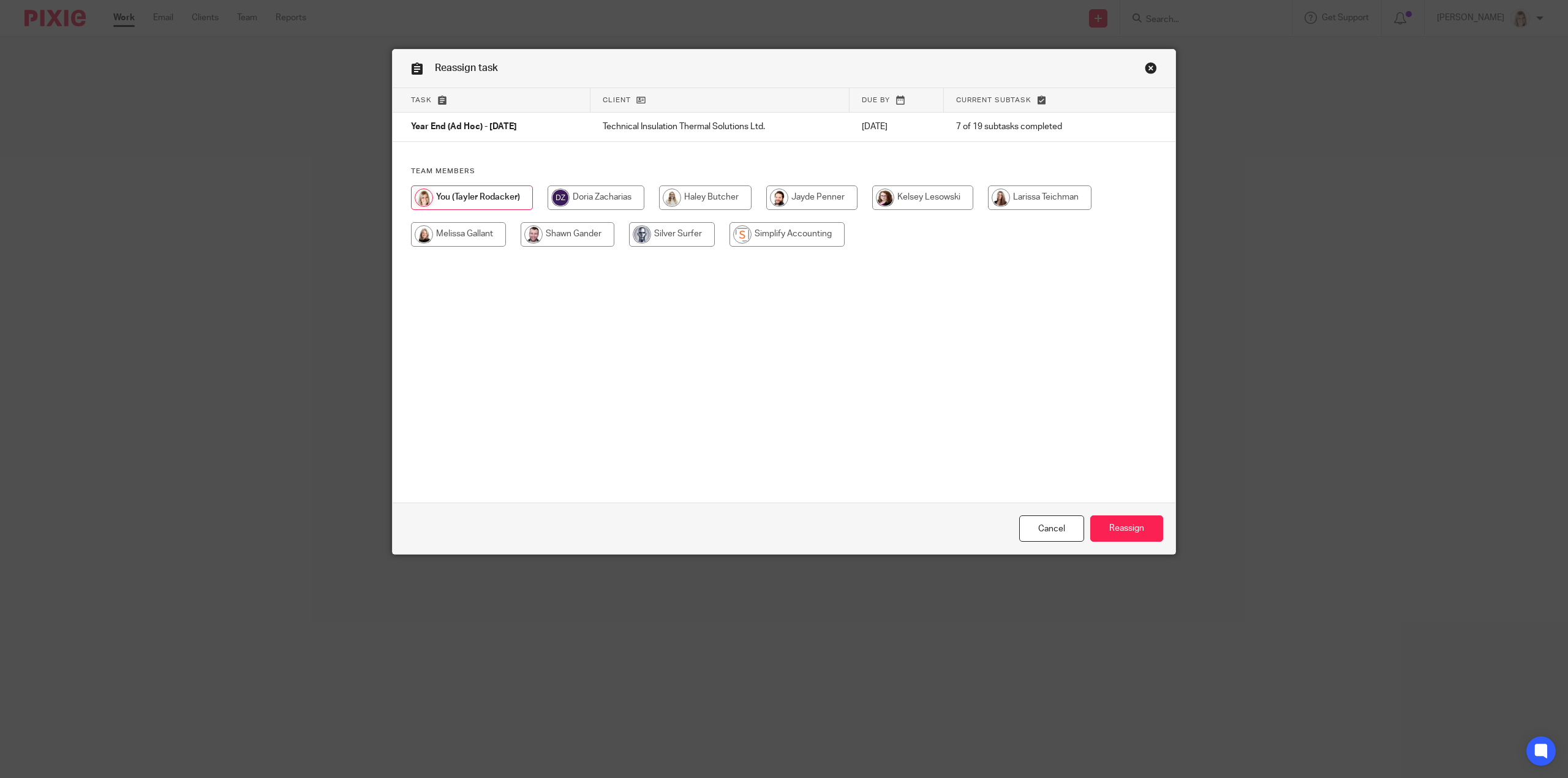
click at [451, 232] on input "radio" at bounding box center [459, 235] width 95 height 24
radio input "true"
click at [1097, 531] on input "Reassign" at bounding box center [1127, 529] width 73 height 26
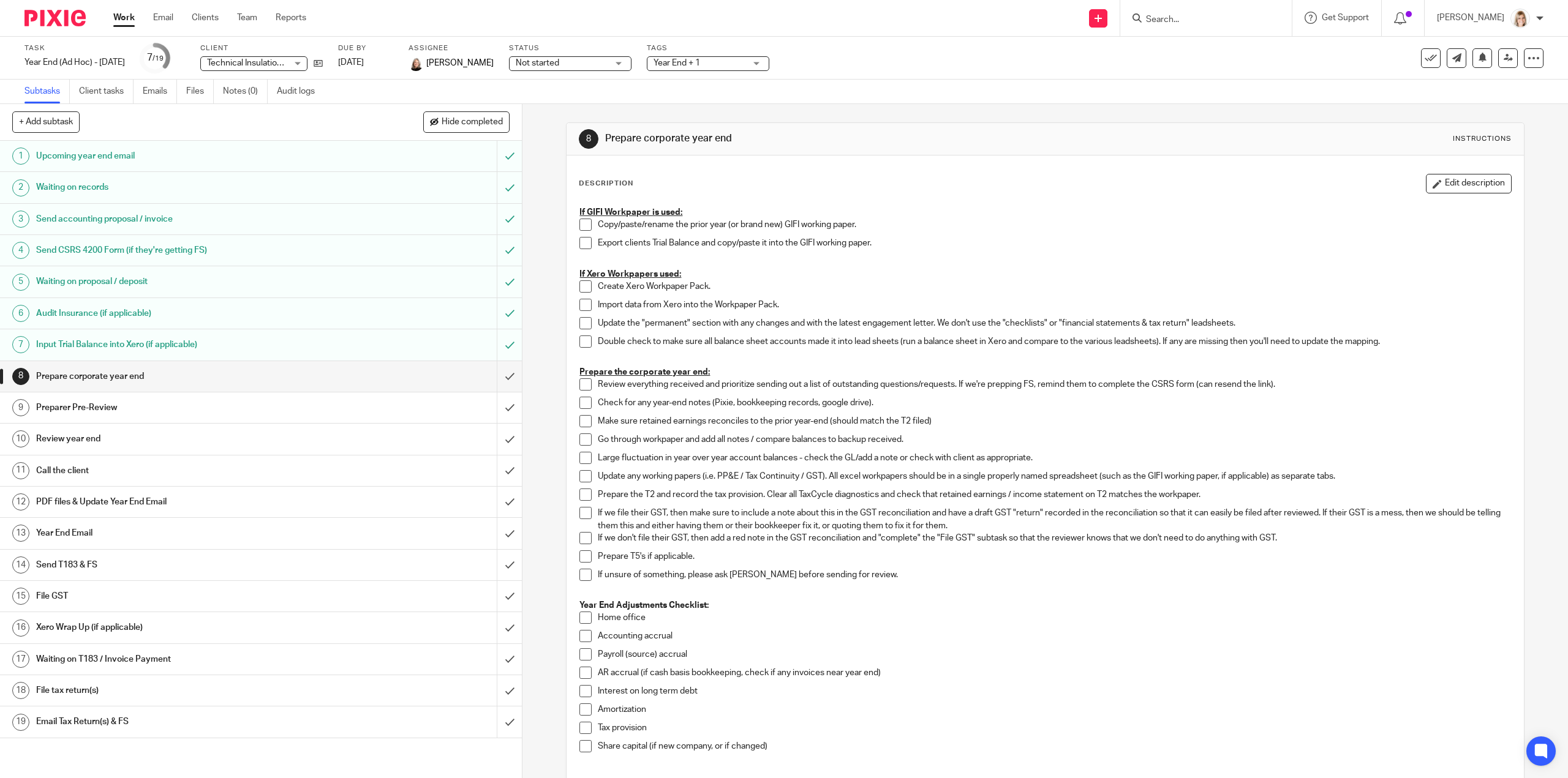
click at [1184, 16] on input "Search" at bounding box center [1200, 20] width 110 height 11
type input "multip"
click at [1187, 61] on link at bounding box center [1256, 57] width 228 height 38
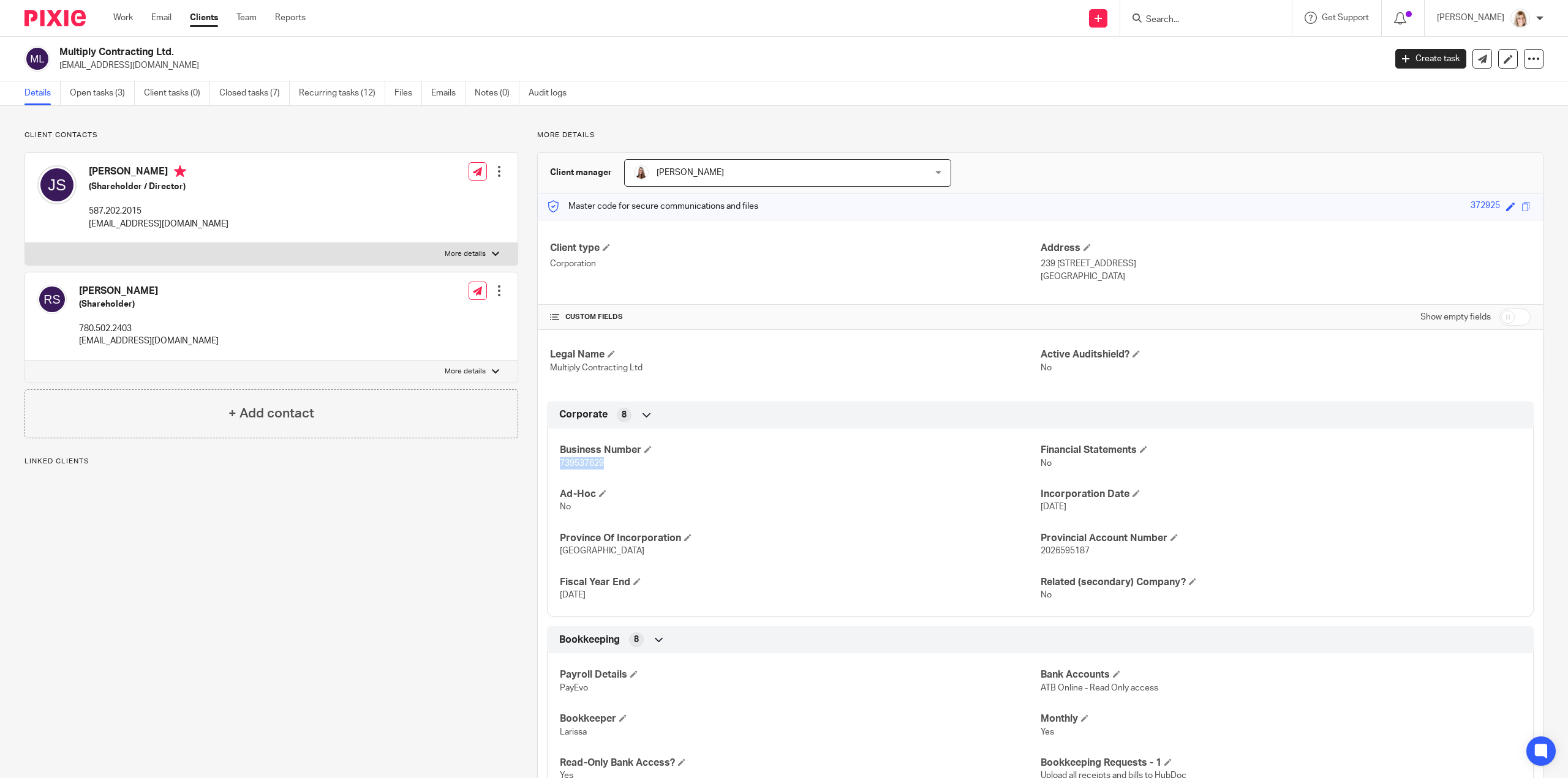
drag, startPoint x: 603, startPoint y: 465, endPoint x: 531, endPoint y: 469, distance: 72.1
click at [531, 469] on div "More details Client manager Larissa Teichman Larissa Teichman Doria Zacharias H…" at bounding box center [1030, 642] width 1025 height 1024
copy span "739537629"
click at [111, 99] on link "Open tasks (3)" at bounding box center [102, 93] width 65 height 24
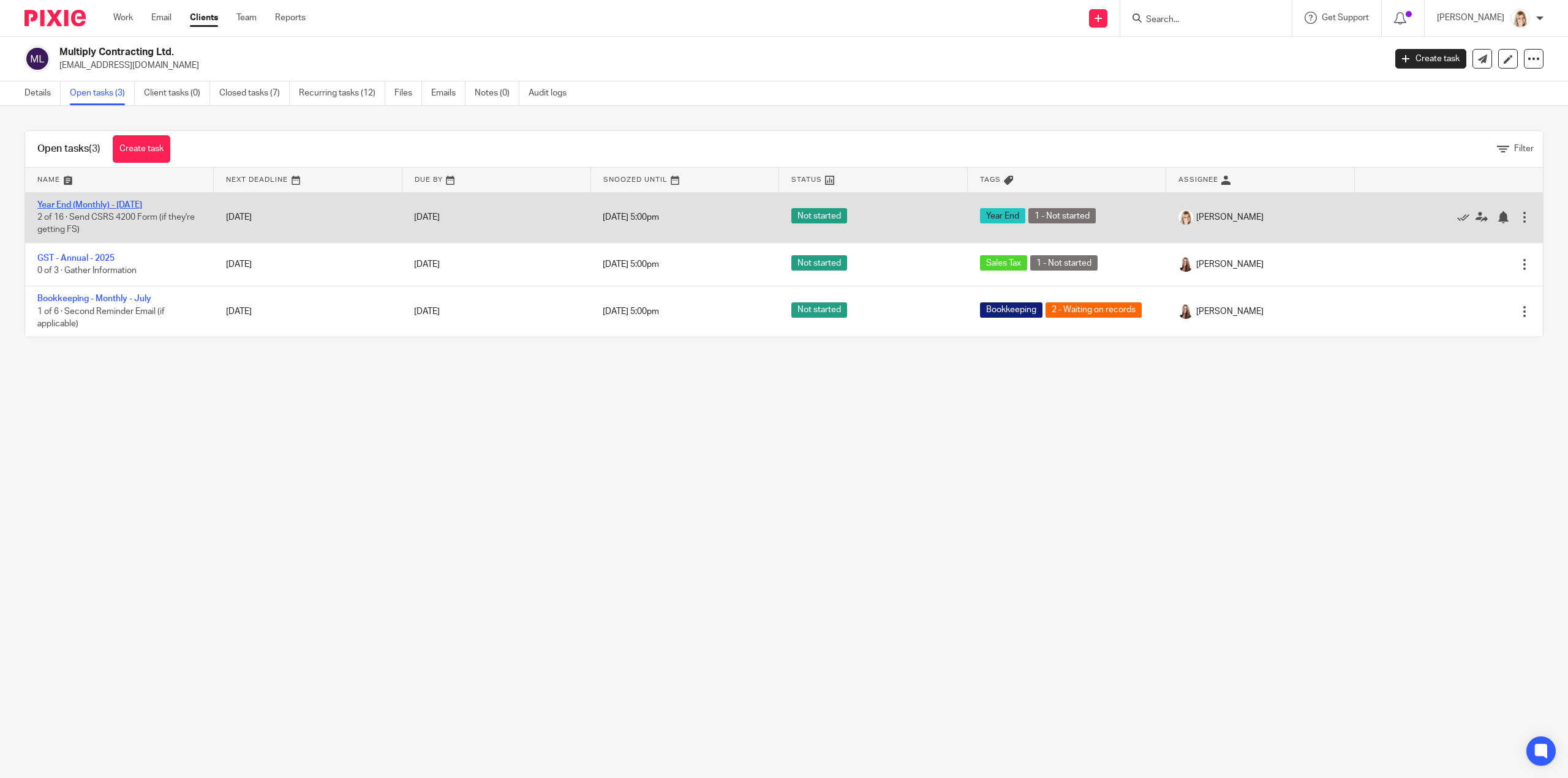
click at [109, 204] on link "Year End (Monthly) - [DATE]" at bounding box center [90, 205] width 105 height 8
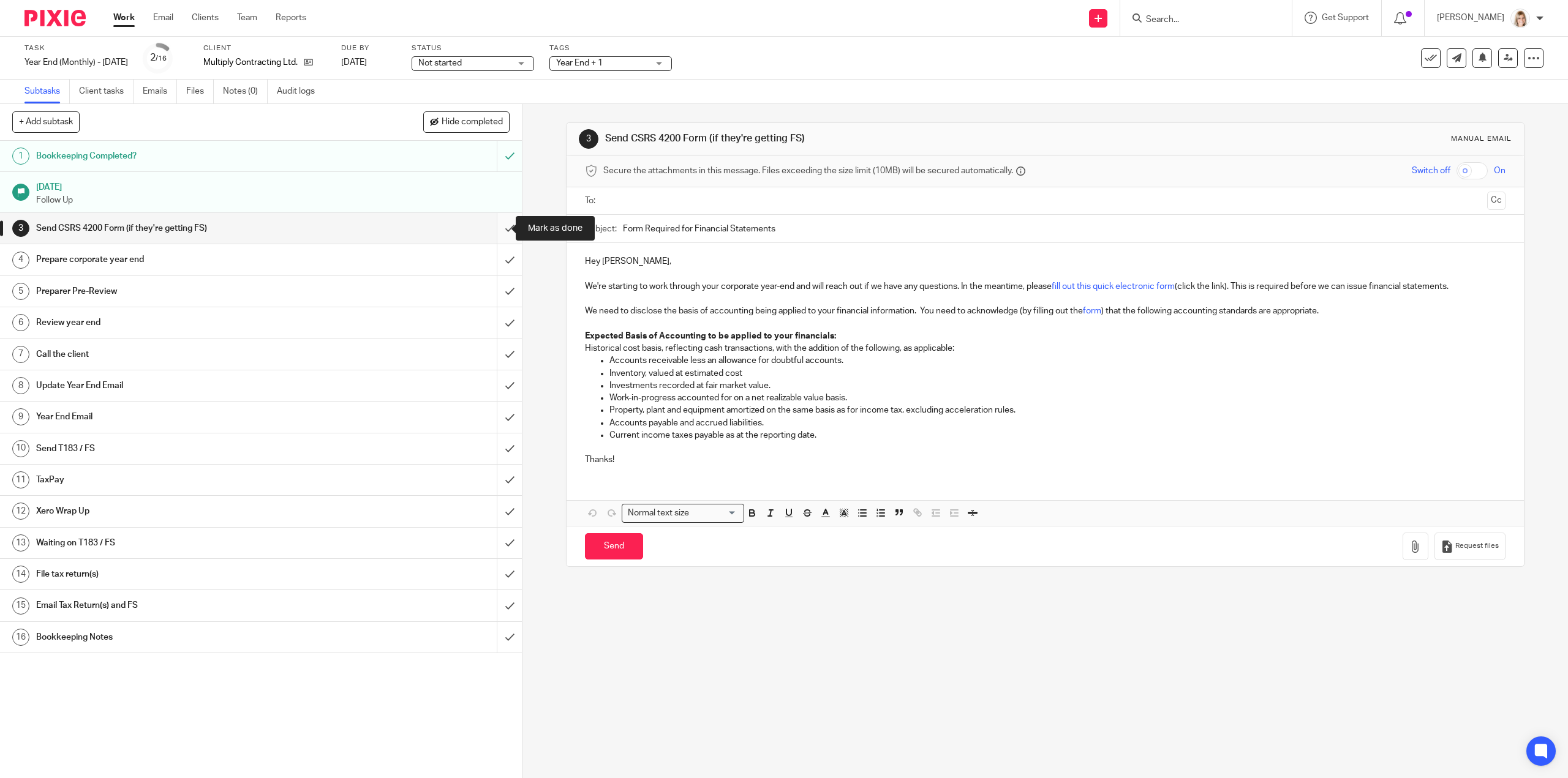
click at [501, 228] on input "submit" at bounding box center [261, 228] width 522 height 31
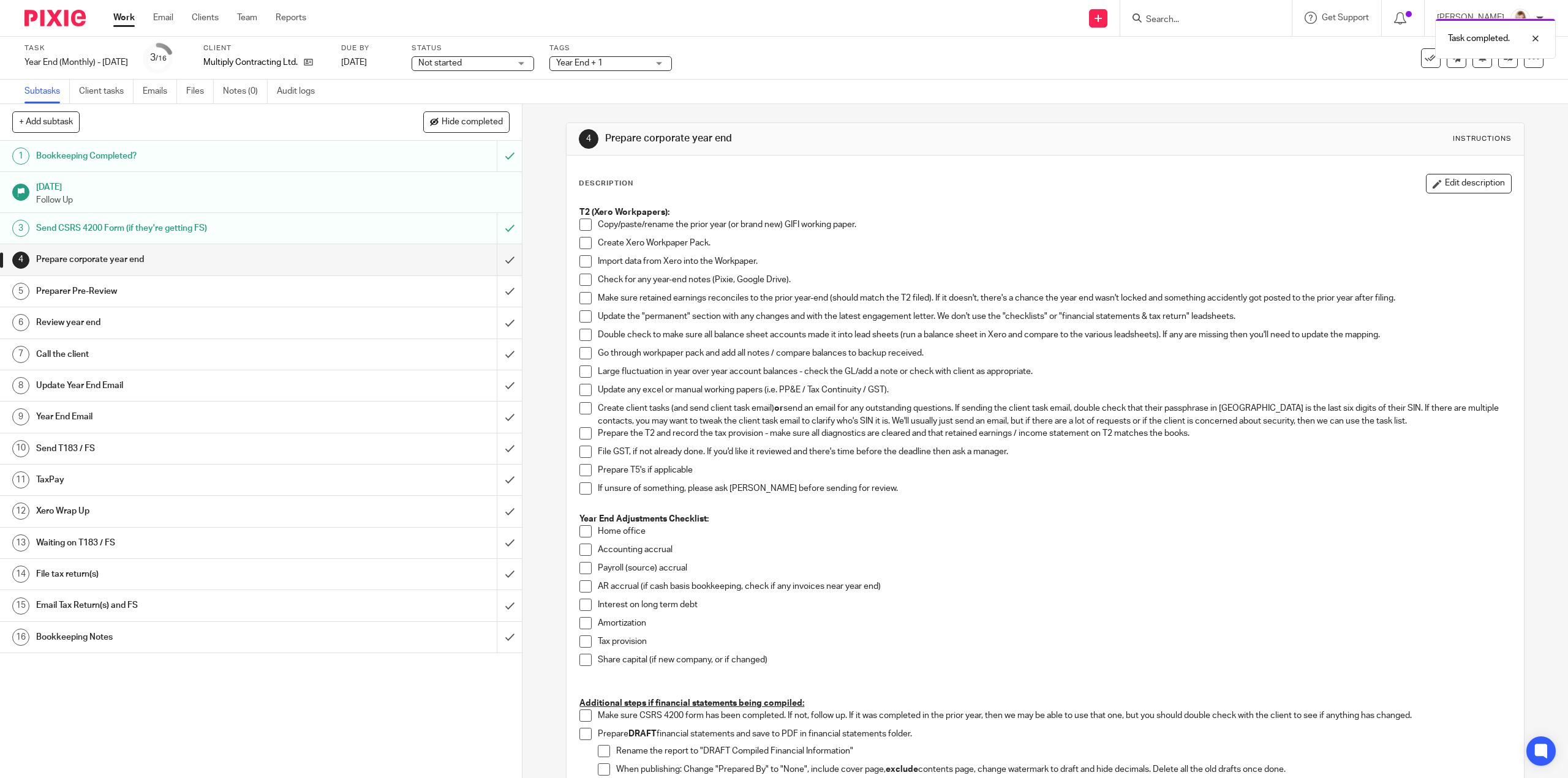
click at [579, 224] on span at bounding box center [585, 224] width 12 height 12
click at [579, 243] on span at bounding box center [585, 243] width 12 height 12
click at [581, 258] on span at bounding box center [585, 261] width 12 height 12
click at [582, 279] on span at bounding box center [585, 279] width 12 height 12
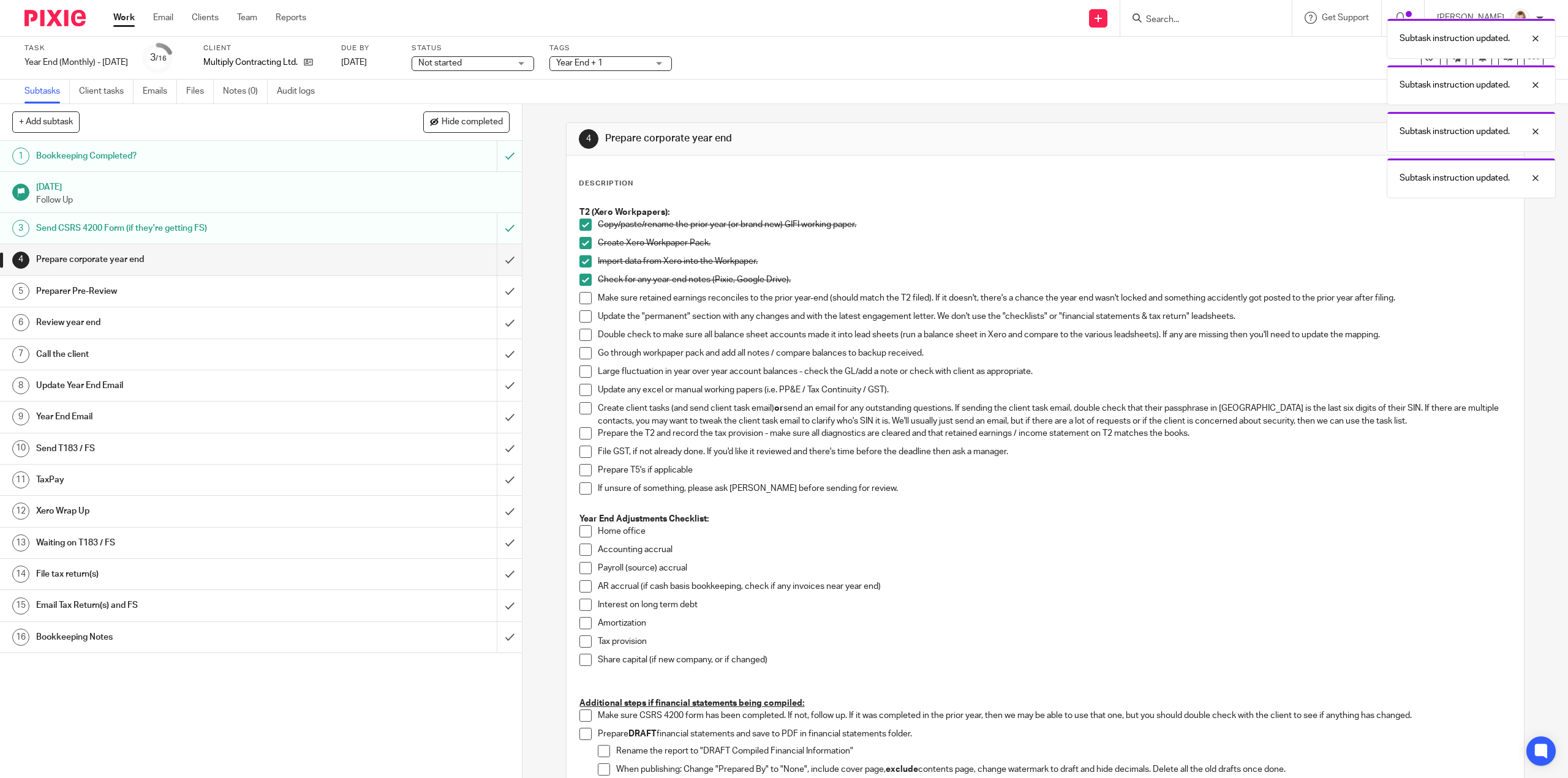
click at [580, 297] on span at bounding box center [585, 298] width 12 height 12
click at [580, 313] on span at bounding box center [585, 316] width 12 height 12
click at [579, 334] on span at bounding box center [585, 334] width 12 height 12
click at [581, 352] on span at bounding box center [585, 353] width 12 height 12
click at [579, 373] on span at bounding box center [585, 371] width 12 height 12
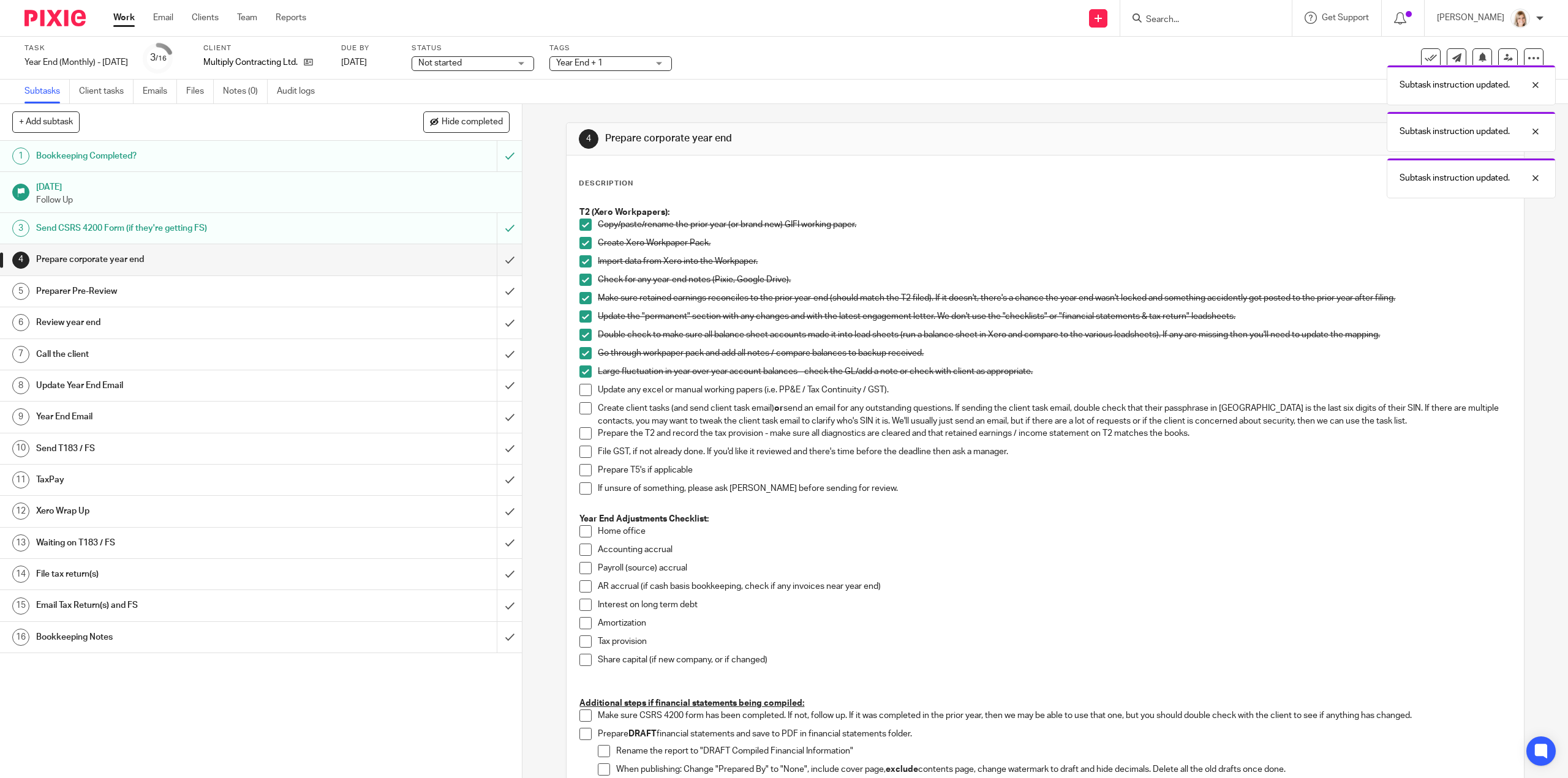
click at [581, 394] on span at bounding box center [585, 390] width 12 height 12
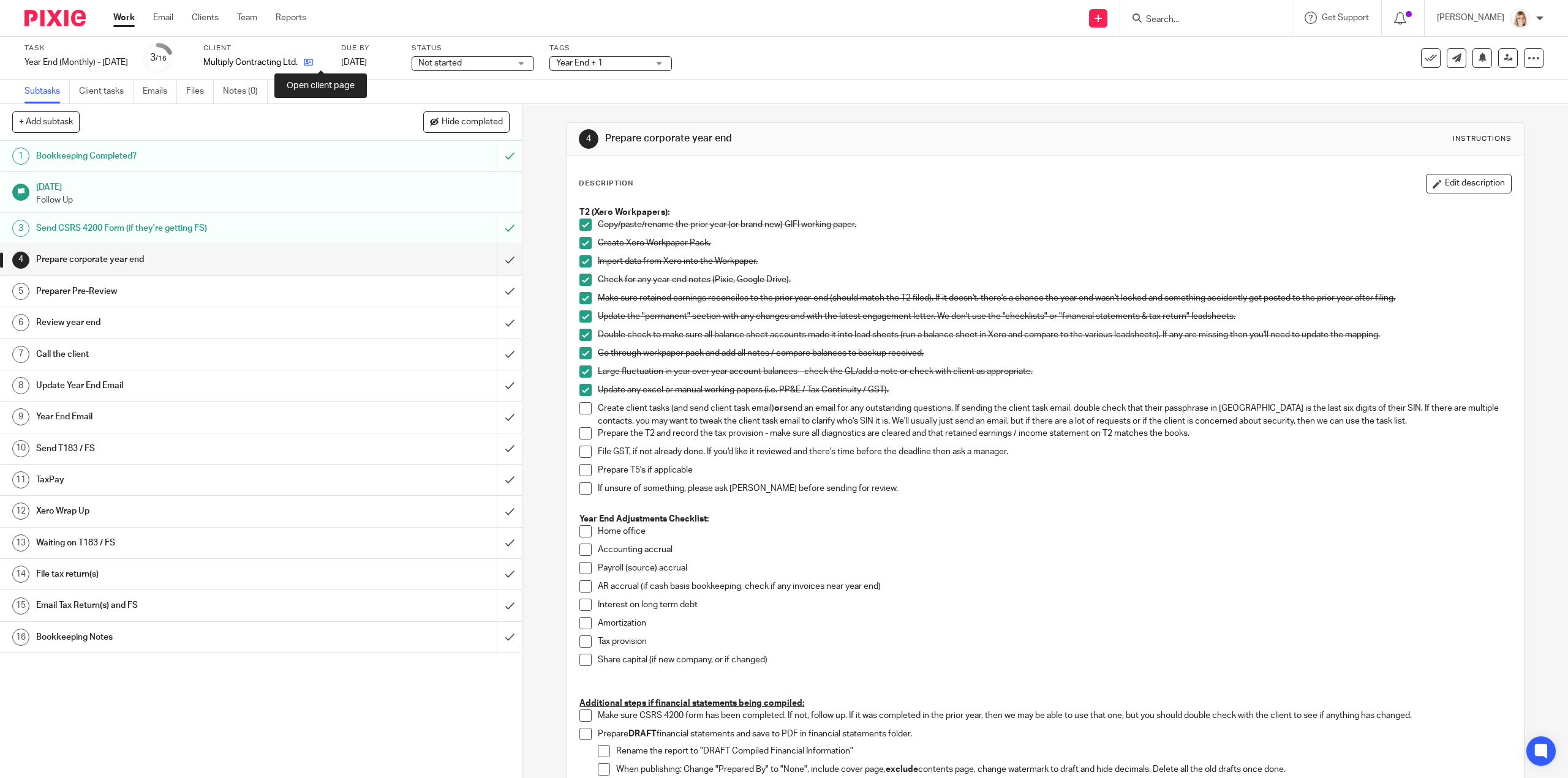
click at [313, 61] on icon at bounding box center [308, 62] width 9 height 9
